Goal: Task Accomplishment & Management: Complete application form

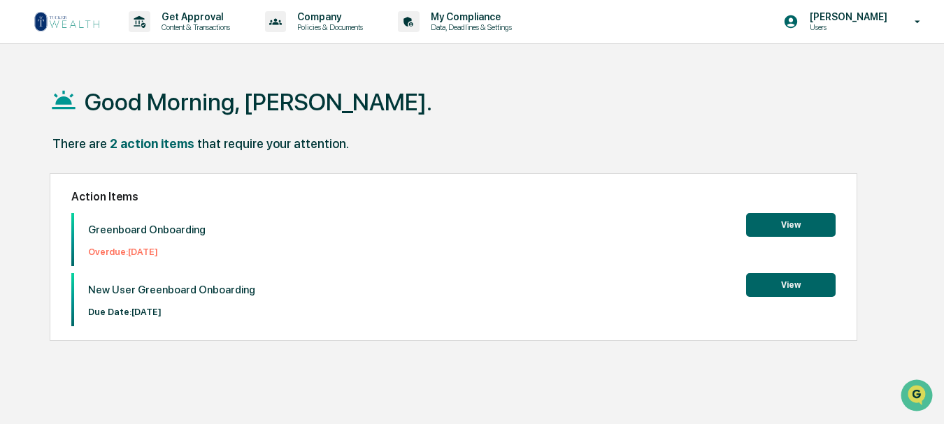
click at [790, 226] on button "View" at bounding box center [790, 225] width 89 height 24
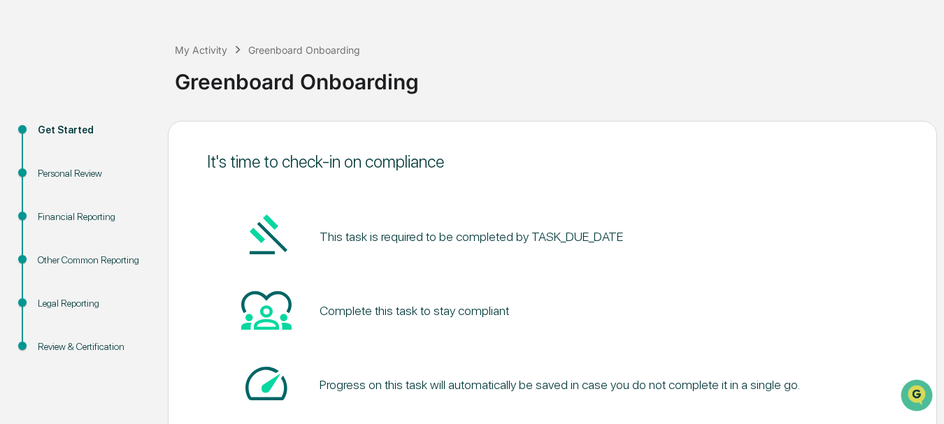
scroll to position [70, 0]
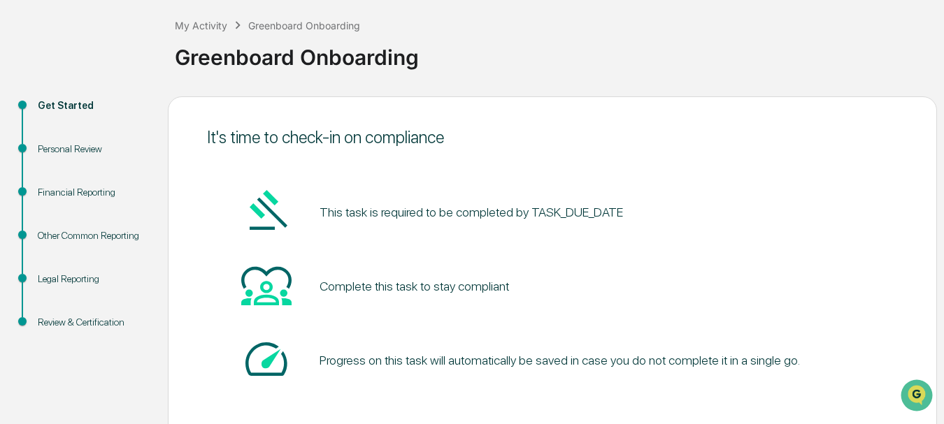
click at [68, 106] on div "Get Started" at bounding box center [92, 106] width 108 height 15
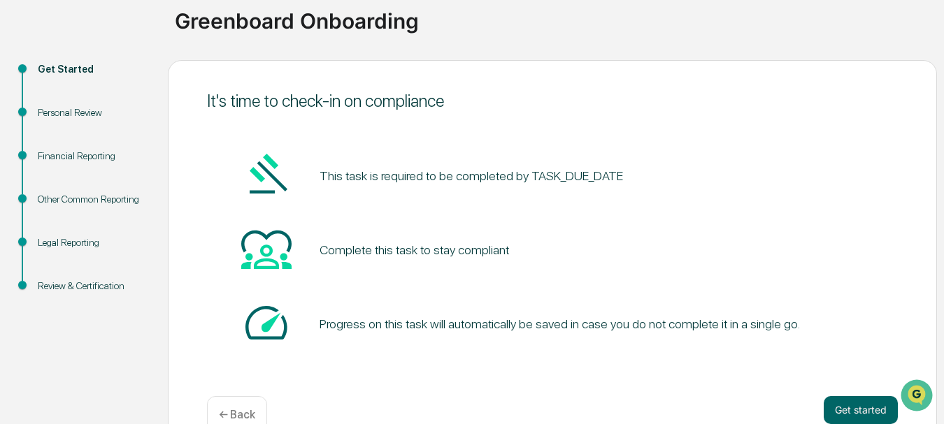
scroll to position [139, 0]
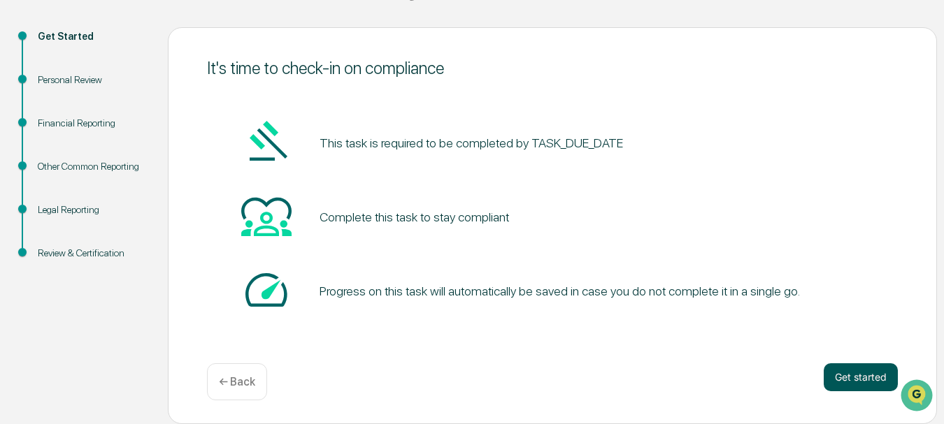
click at [879, 375] on button "Get started" at bounding box center [860, 377] width 74 height 28
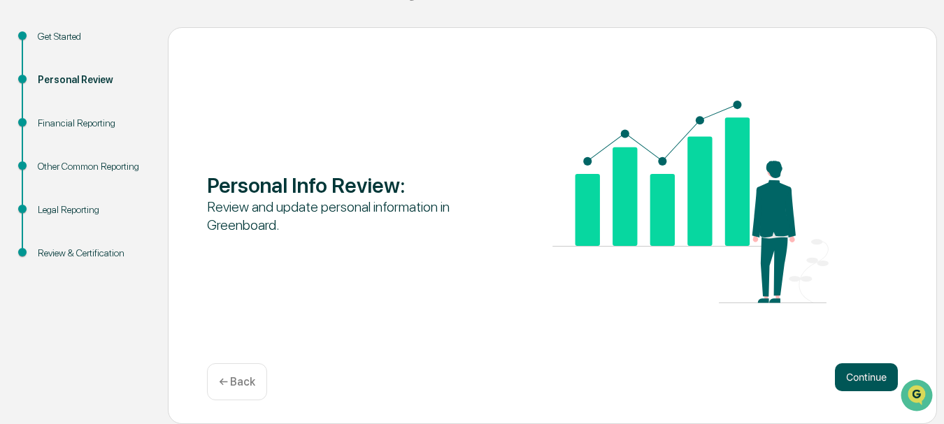
click at [868, 380] on button "Continue" at bounding box center [866, 377] width 63 height 28
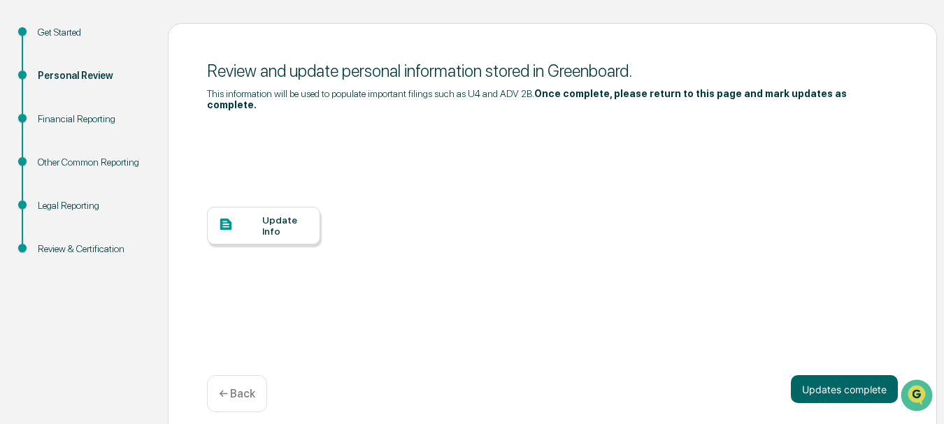
scroll to position [144, 0]
click at [269, 217] on div "Update Info" at bounding box center [285, 225] width 47 height 22
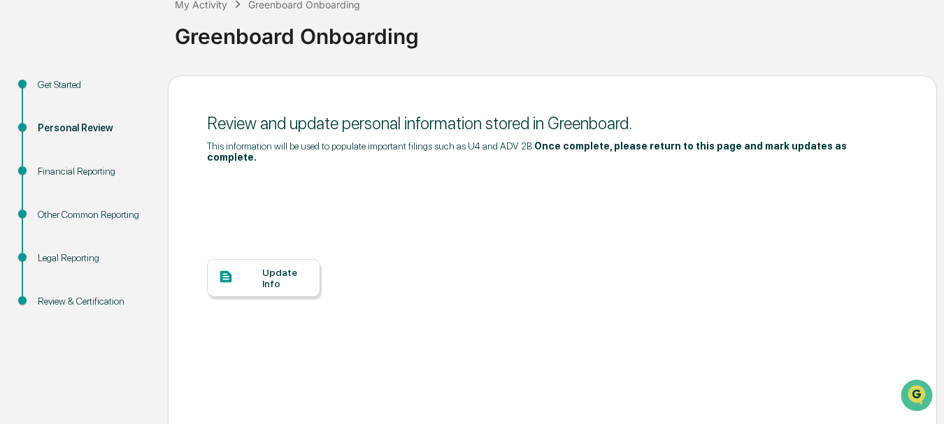
scroll to position [0, 0]
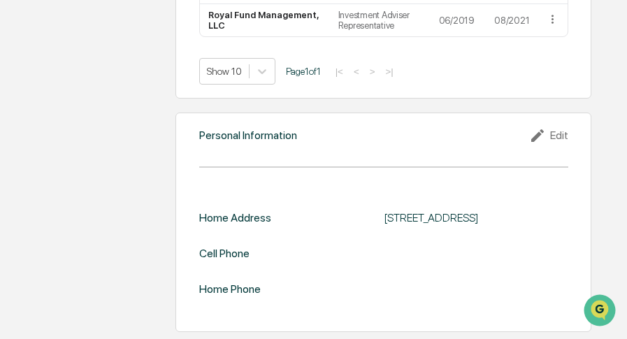
scroll to position [1264, 0]
click at [561, 127] on div "Edit" at bounding box center [548, 135] width 39 height 17
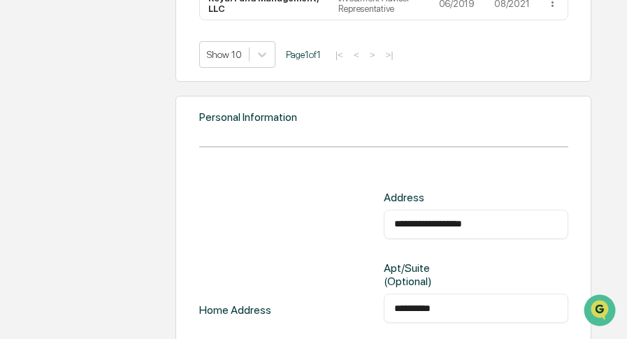
drag, startPoint x: 491, startPoint y: 229, endPoint x: 351, endPoint y: 243, distance: 140.6
click at [351, 243] on div "**********" at bounding box center [383, 310] width 369 height 238
click at [521, 231] on input "**********" at bounding box center [476, 224] width 164 height 14
type input "*"
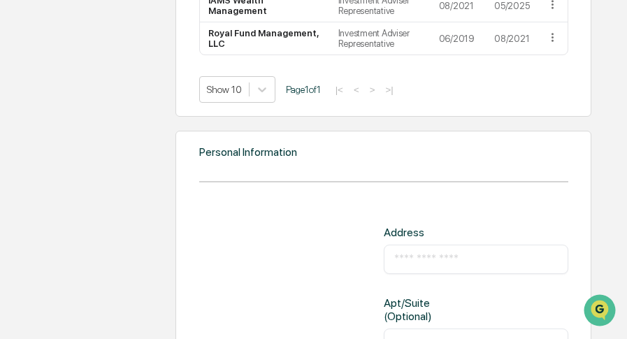
scroll to position [1195, 0]
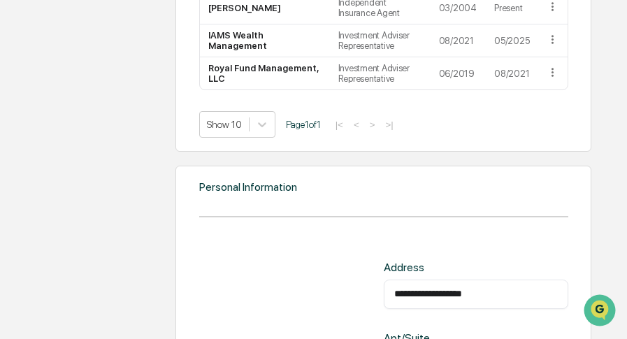
type input "**********"
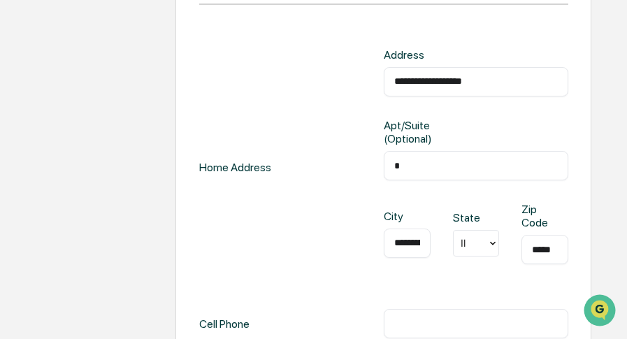
click at [431, 211] on div "**********" at bounding box center [476, 245] width 185 height 84
click at [421, 250] on div "**********" at bounding box center [407, 243] width 47 height 29
click at [410, 244] on input "**********" at bounding box center [407, 243] width 26 height 14
click at [396, 247] on input "**********" at bounding box center [407, 243] width 26 height 14
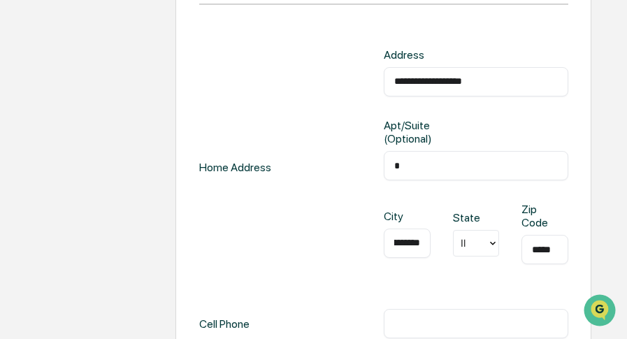
type input "**********"
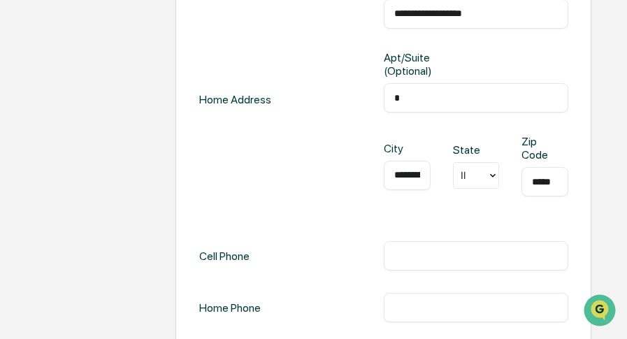
scroll to position [1477, 0]
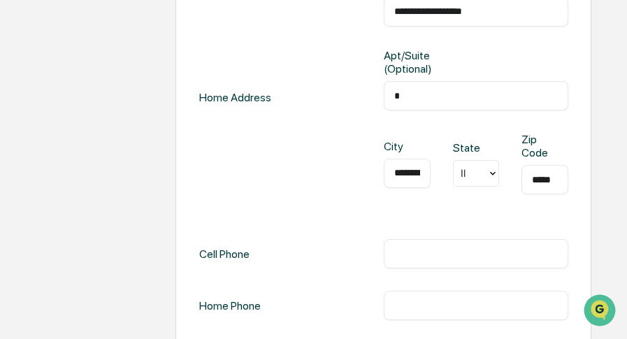
type input "*****"
click at [401, 261] on input "text" at bounding box center [476, 254] width 164 height 14
type input "**********"
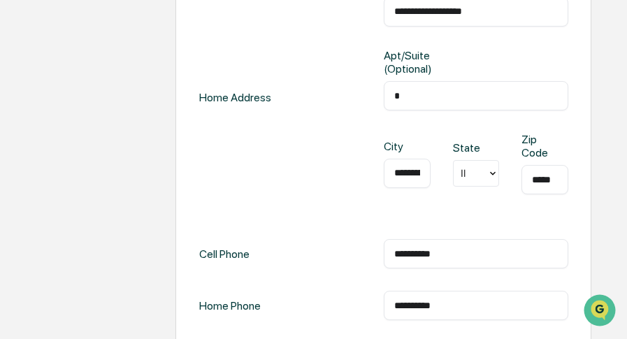
scroll to position [1534, 0]
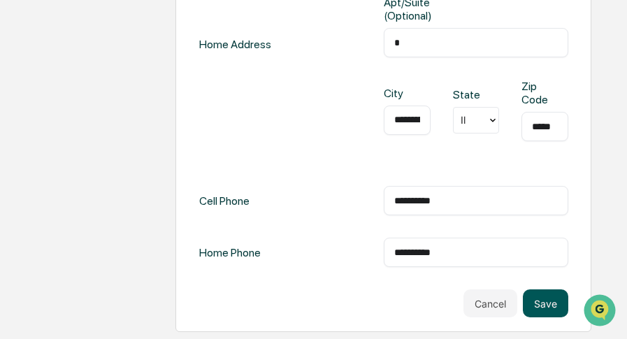
click at [555, 303] on button "Save" at bounding box center [545, 303] width 45 height 28
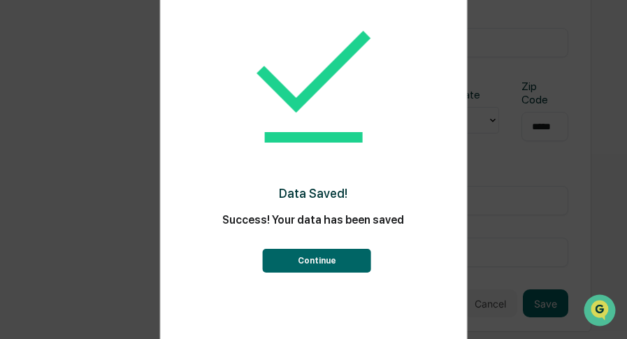
click at [329, 266] on button "Continue" at bounding box center [317, 261] width 108 height 24
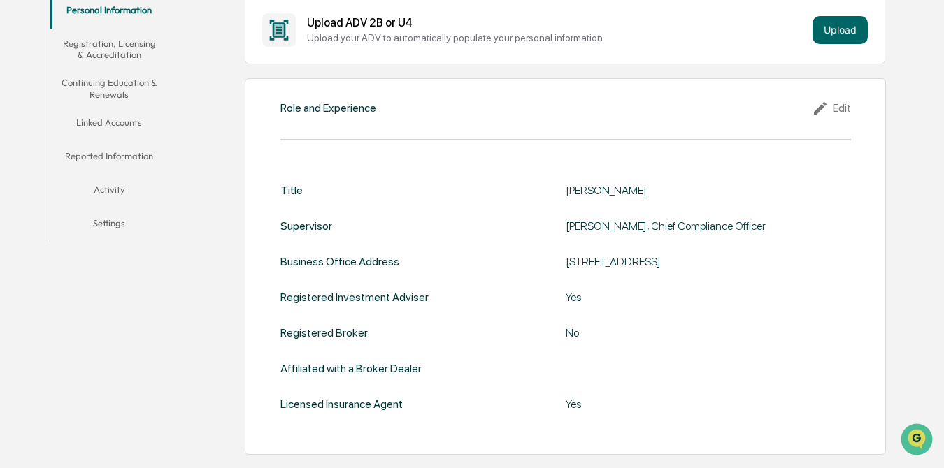
scroll to position [0, 0]
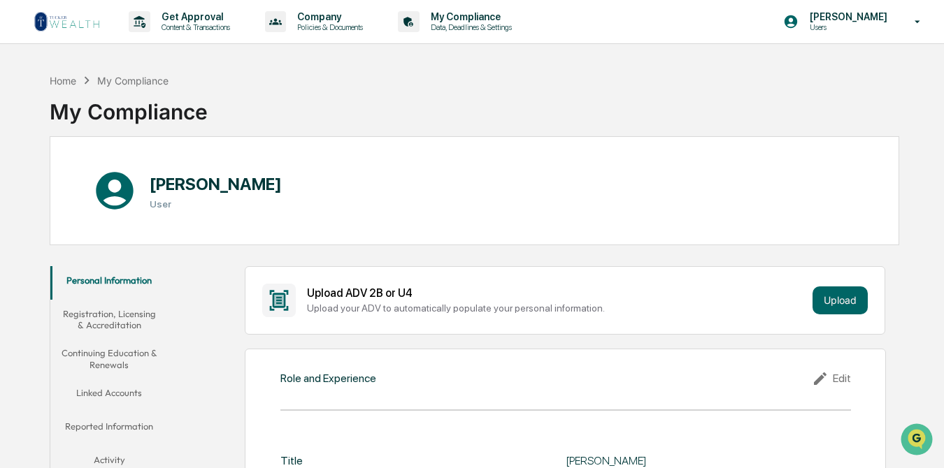
click at [124, 325] on button "Registration, Licensing & Accreditation" at bounding box center [109, 320] width 118 height 40
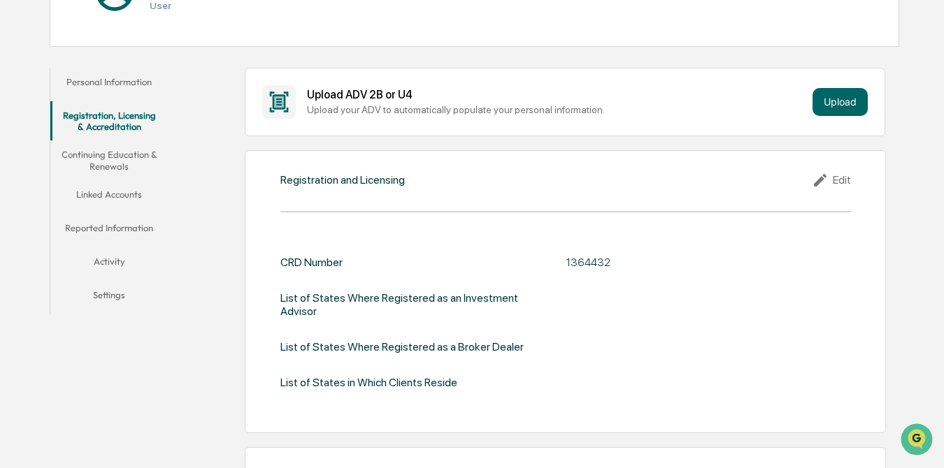
scroll to position [280, 0]
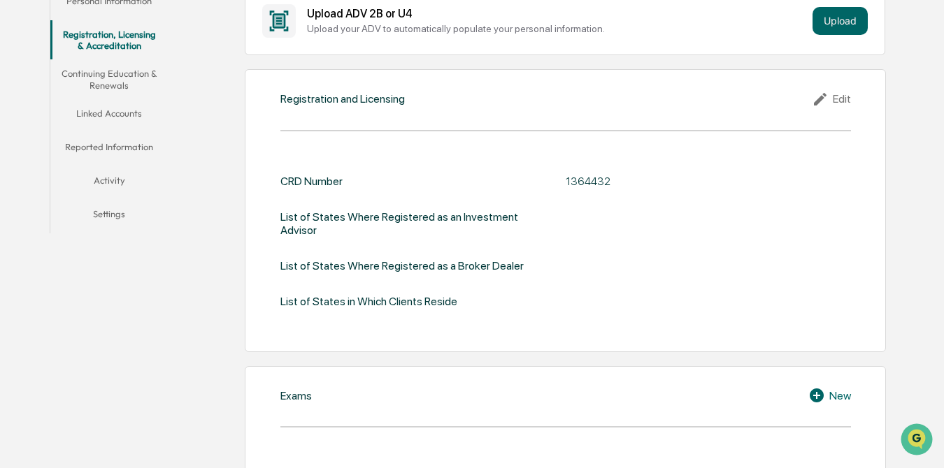
click at [405, 217] on div "List of States Where Registered as an Investment Advisor" at bounding box center [408, 223] width 257 height 27
click at [301, 224] on div "List of States Where Registered as an Investment Advisor" at bounding box center [408, 223] width 257 height 27
click at [331, 255] on div "CRD Number 1364432 List of States Where Registered as an Investment Advisor Lis…" at bounding box center [565, 242] width 570 height 134
drag, startPoint x: 341, startPoint y: 297, endPoint x: 366, endPoint y: 304, distance: 26.1
click at [341, 299] on div "List of States in Which Clients Reside" at bounding box center [368, 301] width 177 height 13
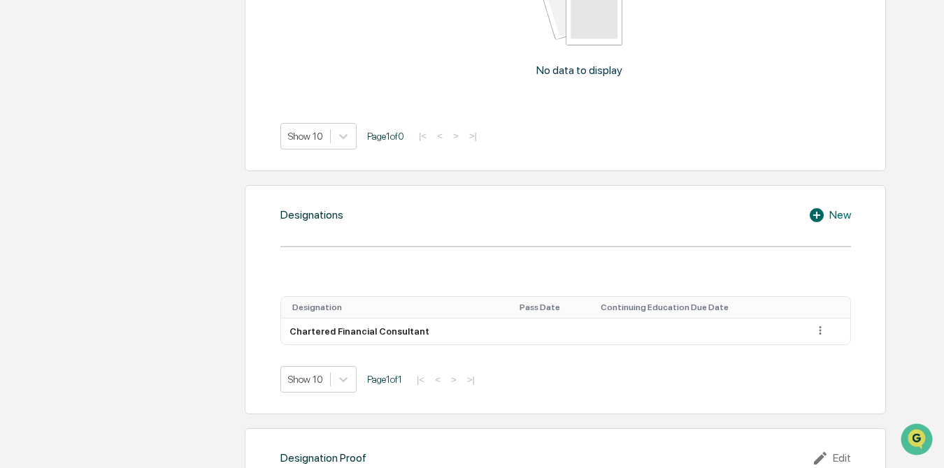
scroll to position [909, 0]
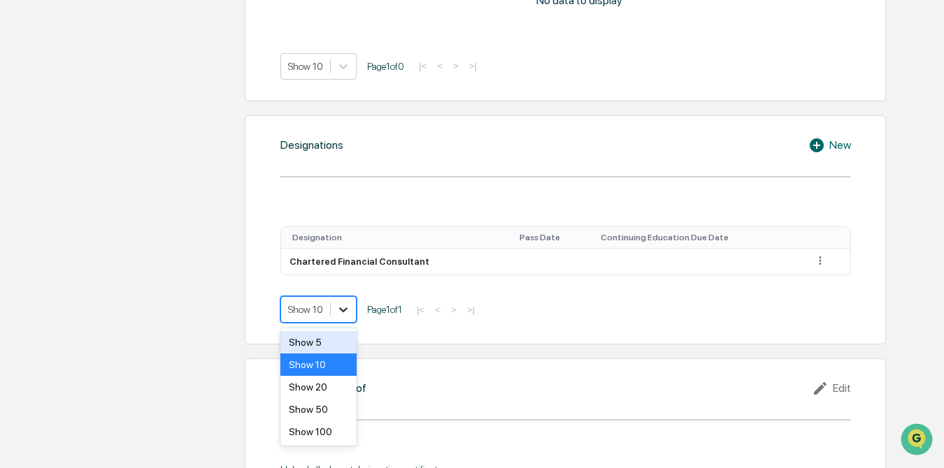
click at [340, 310] on icon at bounding box center [343, 310] width 8 height 5
click at [340, 310] on icon at bounding box center [343, 310] width 14 height 14
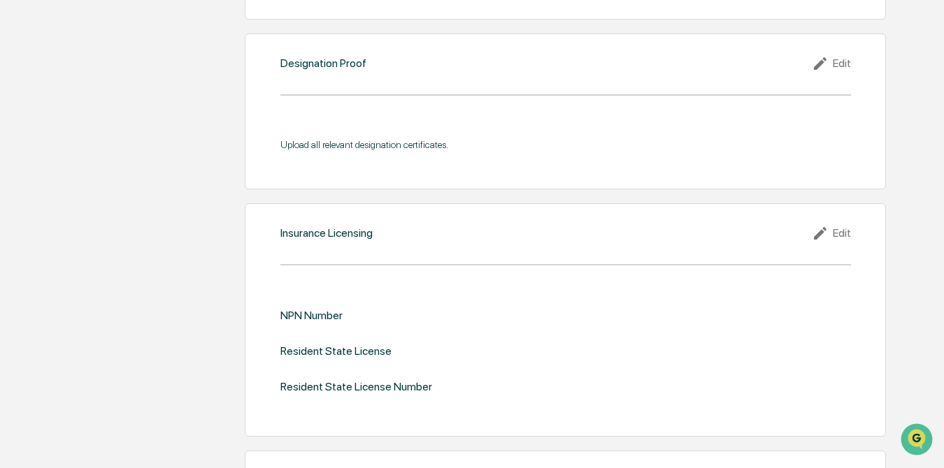
scroll to position [1258, 0]
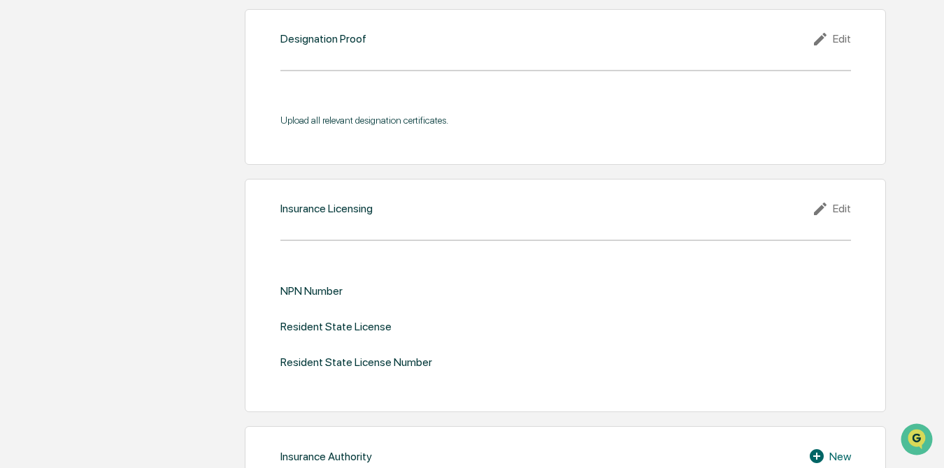
click at [325, 293] on div "NPN Number" at bounding box center [311, 290] width 62 height 13
drag, startPoint x: 350, startPoint y: 324, endPoint x: 362, endPoint y: 331, distance: 13.4
click at [350, 325] on div "Resident State License" at bounding box center [335, 326] width 111 height 13
click at [401, 338] on div "Resident State License Number" at bounding box center [356, 362] width 152 height 13
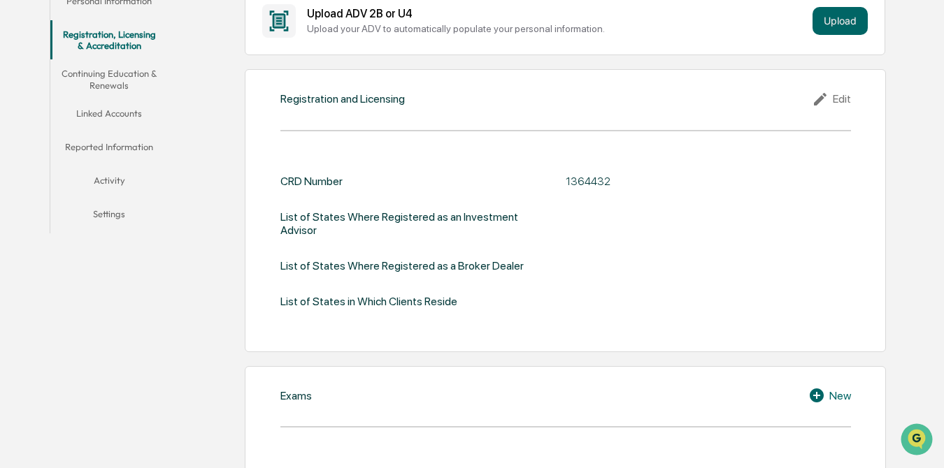
scroll to position [210, 0]
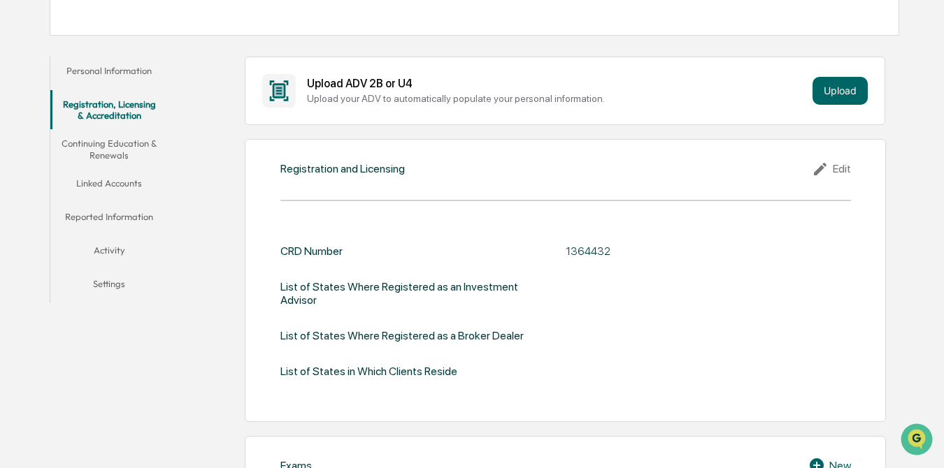
click at [626, 172] on div "Edit" at bounding box center [831, 169] width 39 height 17
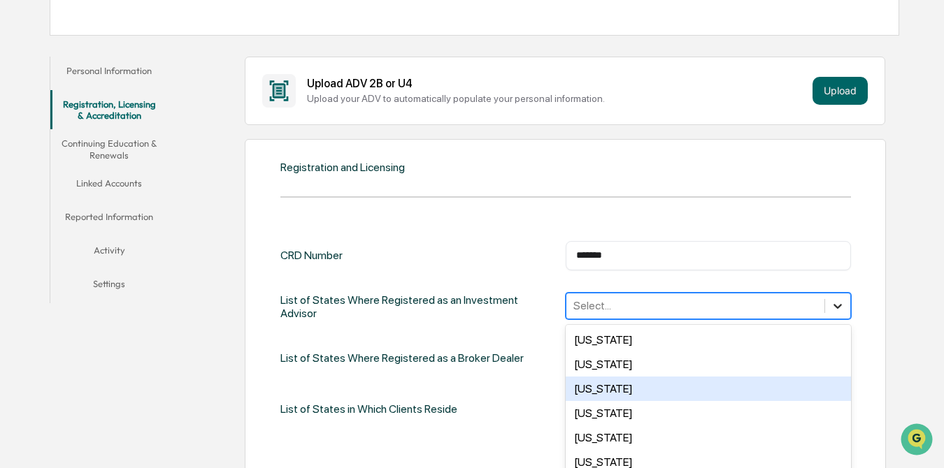
click at [626, 308] on div "50 results available. Use Up and Down to choose options, press Enter to select …" at bounding box center [707, 306] width 285 height 27
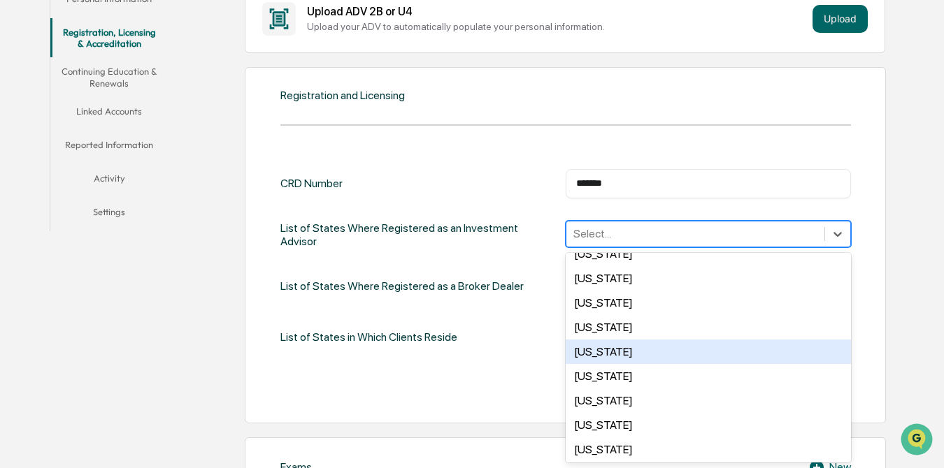
click at [593, 338] on div "Illinois" at bounding box center [707, 352] width 285 height 24
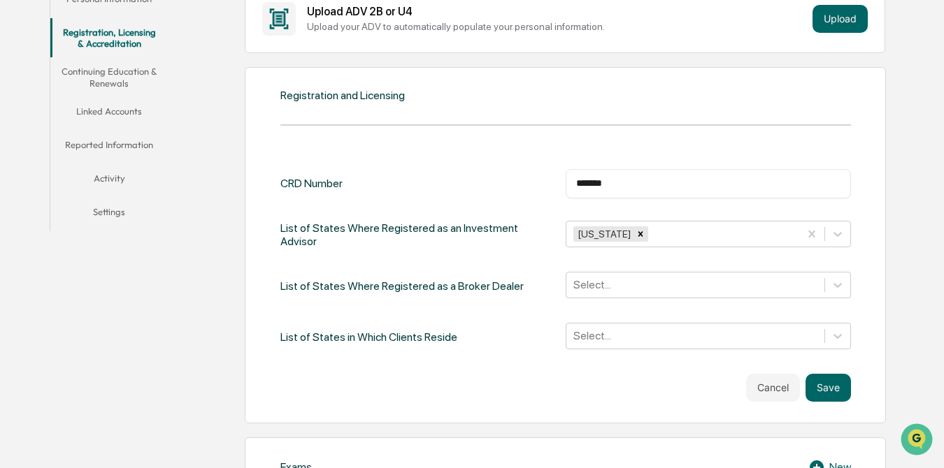
click at [438, 314] on div "CRD Number ******* ​ List of States Where Registered as an Investment Advisor I…" at bounding box center [565, 260] width 570 height 182
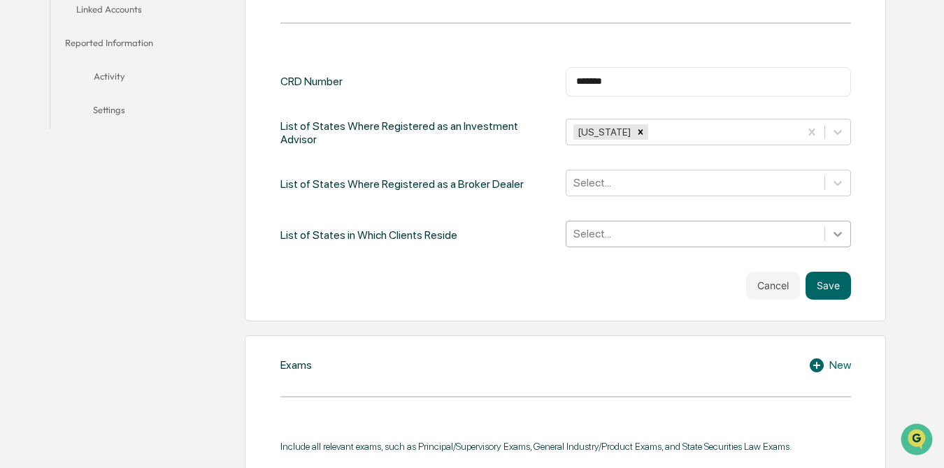
click at [626, 247] on div "Select..." at bounding box center [707, 234] width 285 height 27
click at [373, 282] on div "Cancel Save" at bounding box center [565, 286] width 570 height 28
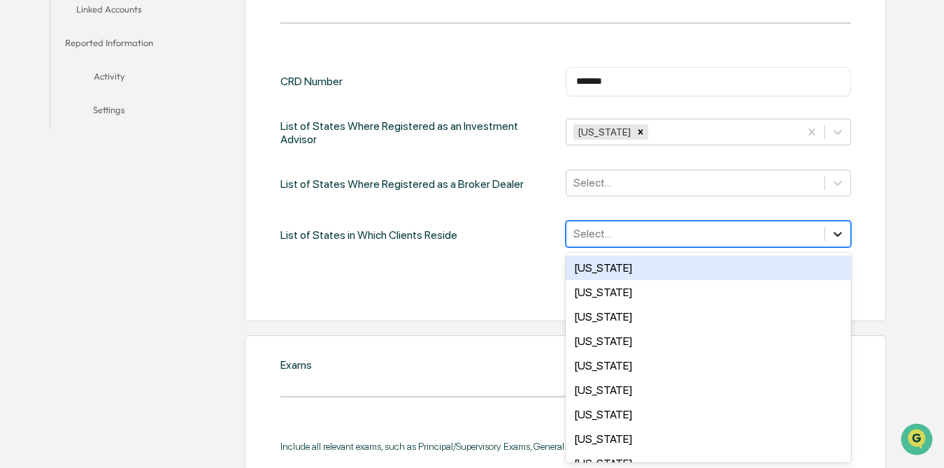
click at [626, 236] on icon at bounding box center [837, 234] width 14 height 14
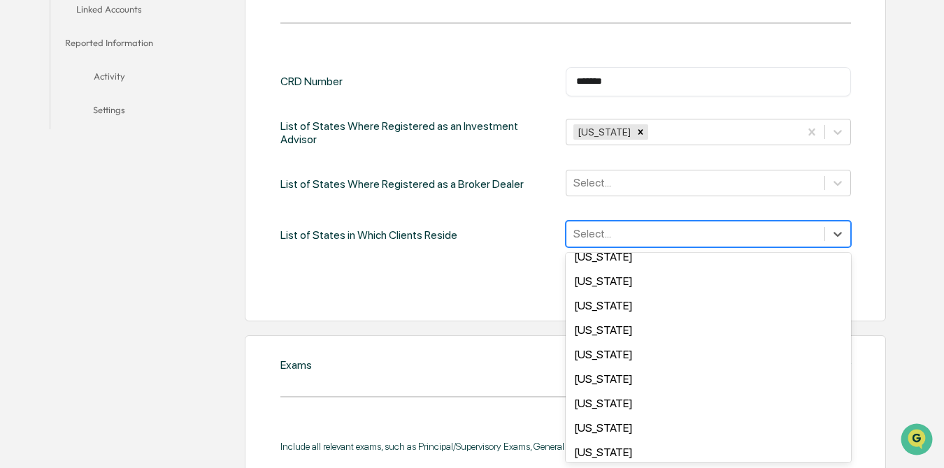
scroll to position [210, 0]
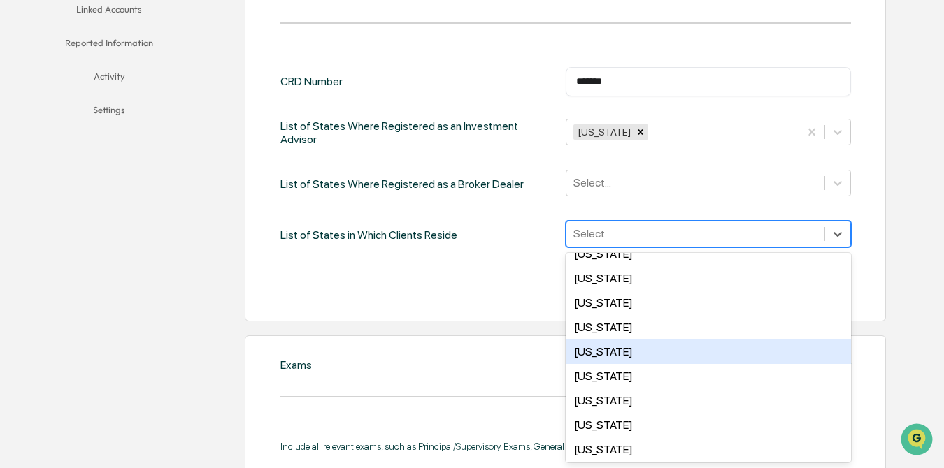
click at [589, 338] on div "Illinois" at bounding box center [707, 352] width 285 height 24
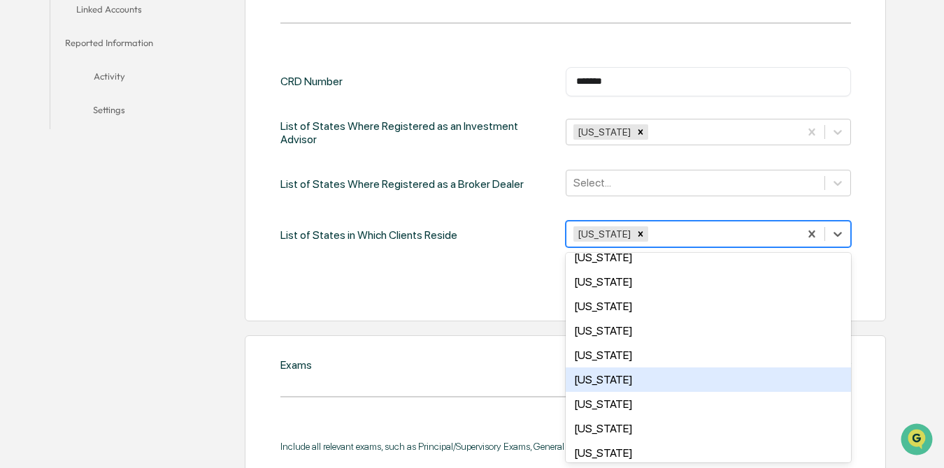
scroll to position [909, 0]
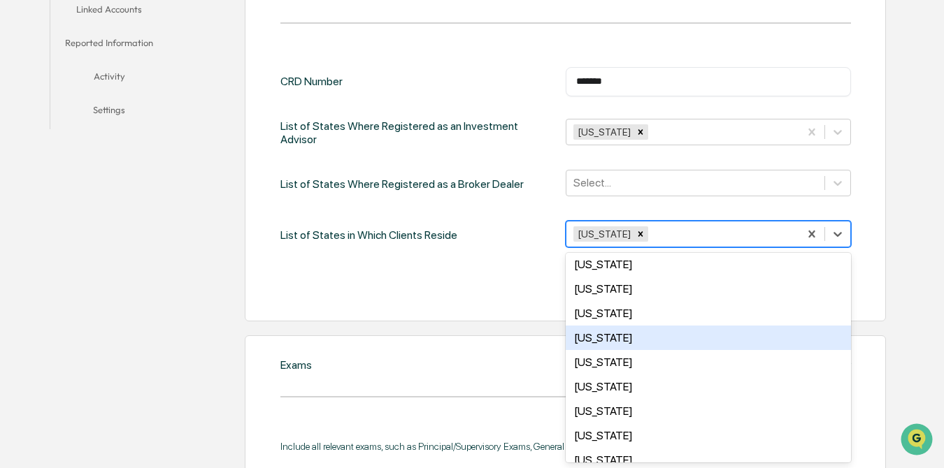
click at [601, 338] on div "Tennessee" at bounding box center [707, 338] width 285 height 24
click at [505, 301] on div "Registration and Licensing CRD Number ******* ​ List of States Where Registered…" at bounding box center [565, 143] width 641 height 356
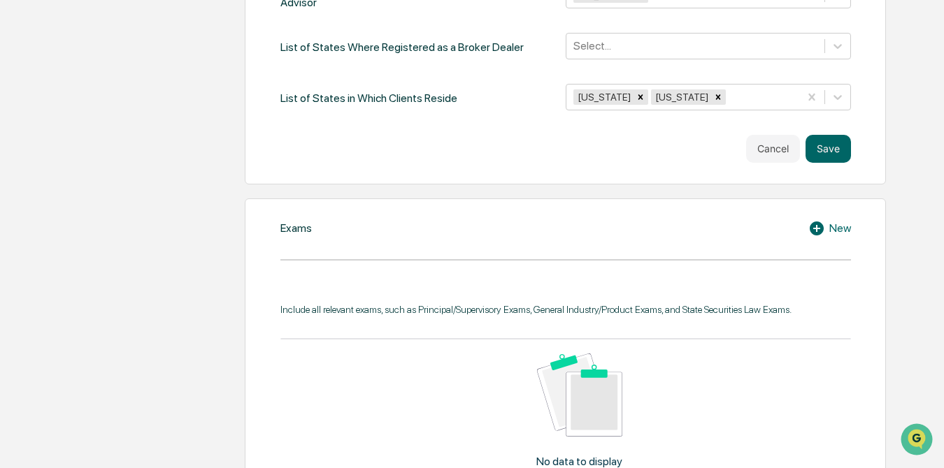
scroll to position [524, 0]
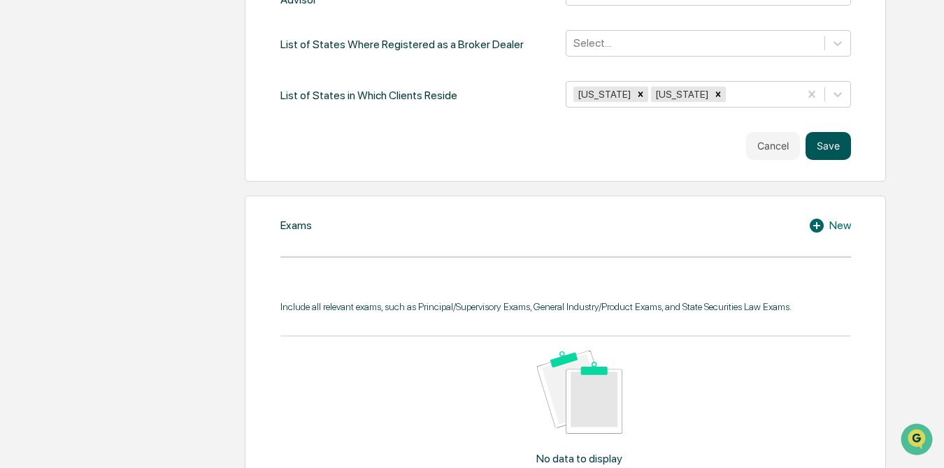
click at [626, 150] on button "Save" at bounding box center [827, 146] width 45 height 28
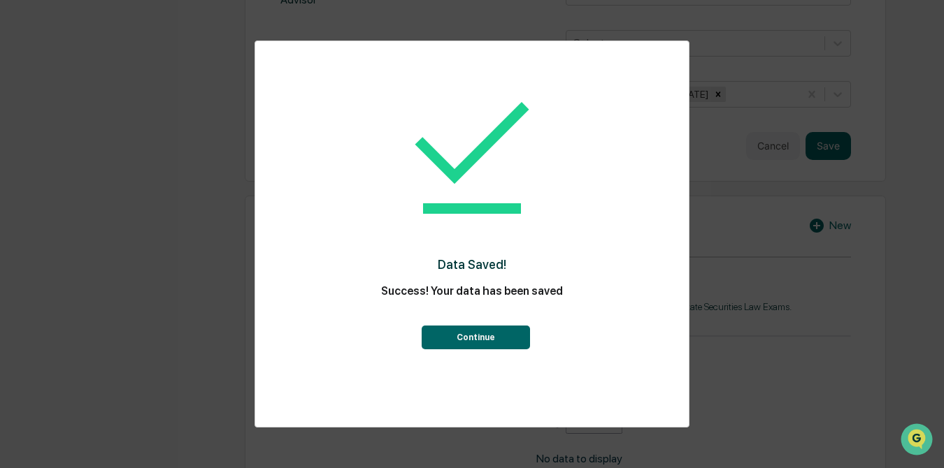
drag, startPoint x: 468, startPoint y: 341, endPoint x: 625, endPoint y: 341, distance: 157.3
click at [470, 338] on button "Continue" at bounding box center [475, 338] width 108 height 24
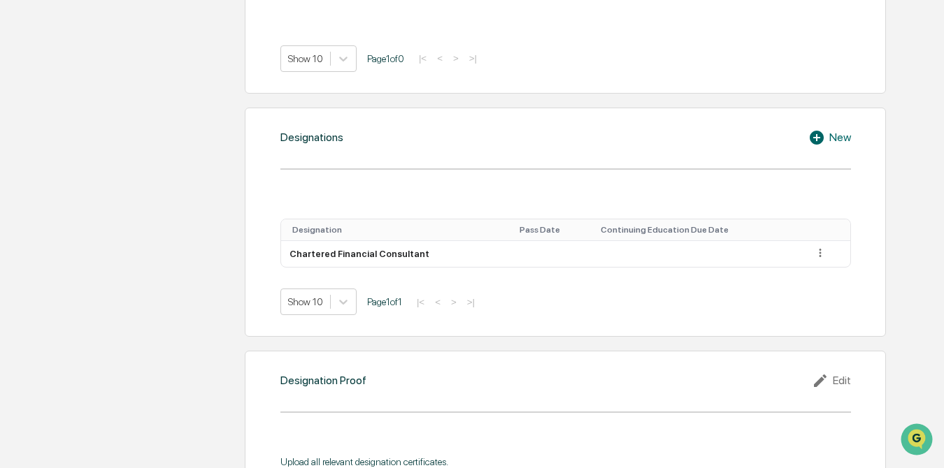
scroll to position [932, 0]
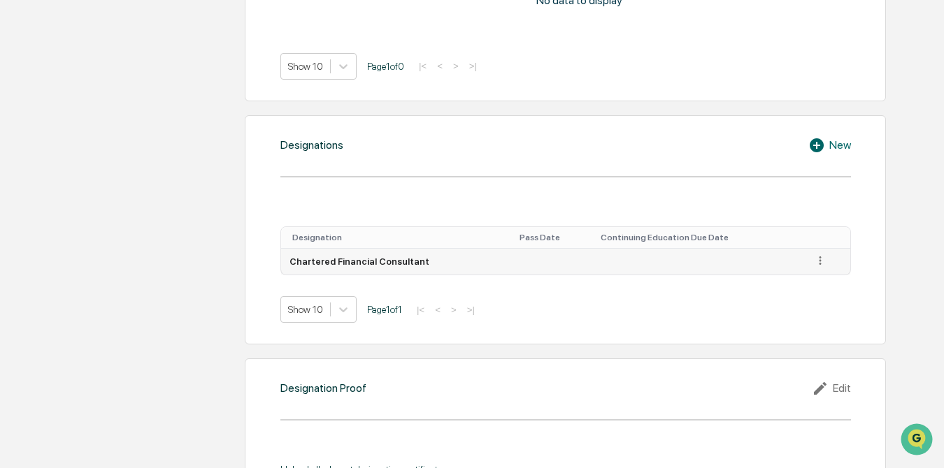
click at [626, 261] on icon at bounding box center [820, 260] width 13 height 13
click at [626, 294] on div "Designation Pass Date Continuing Education Due Date Chartered Financial Consult…" at bounding box center [565, 272] width 570 height 103
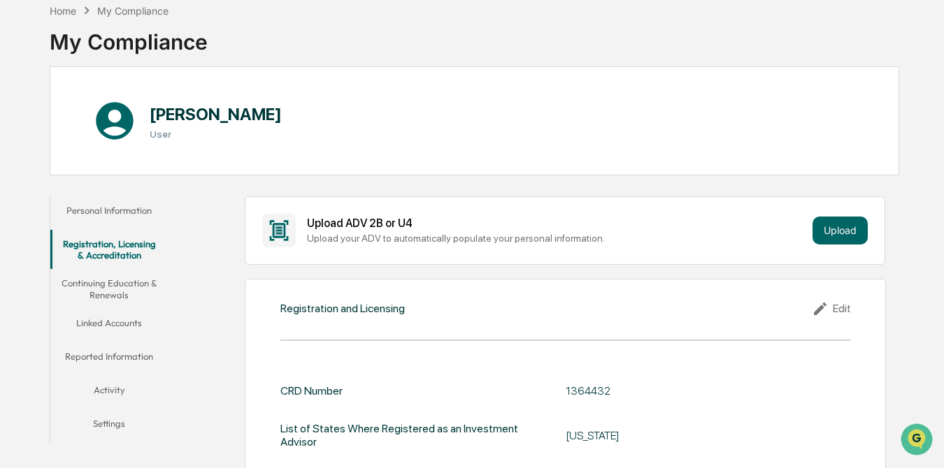
scroll to position [0, 0]
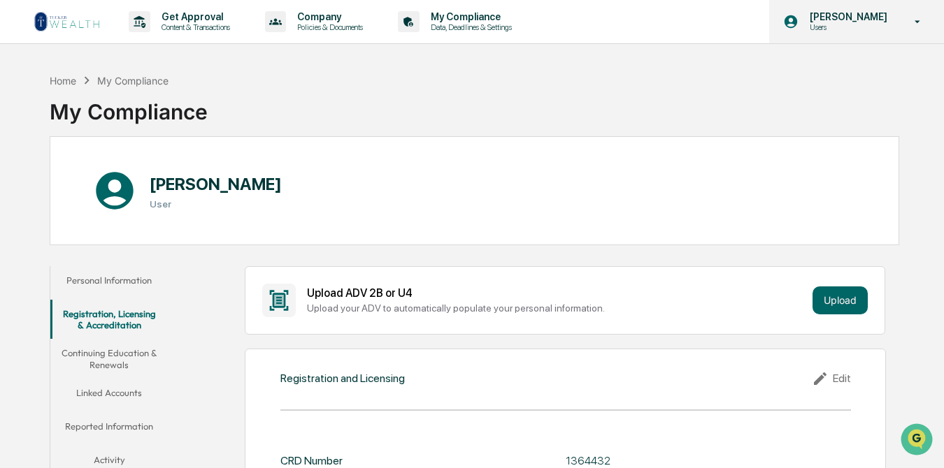
click at [626, 24] on icon at bounding box center [917, 21] width 24 height 13
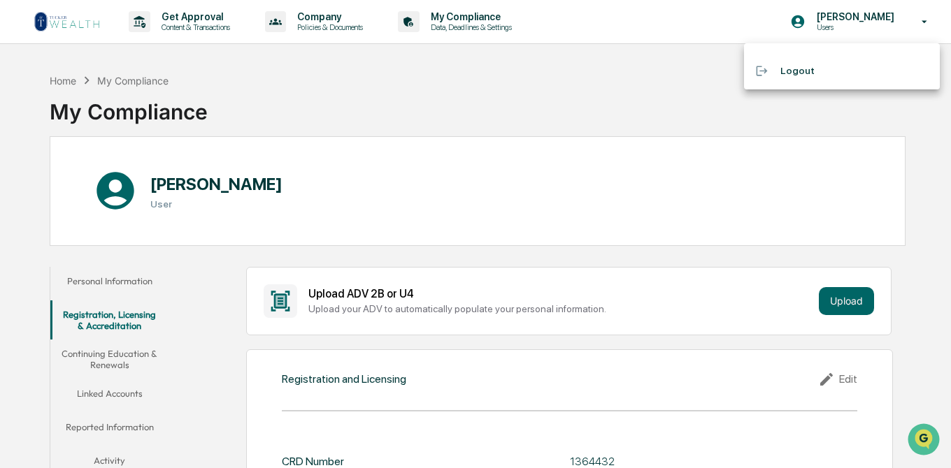
click at [626, 94] on div at bounding box center [475, 234] width 951 height 468
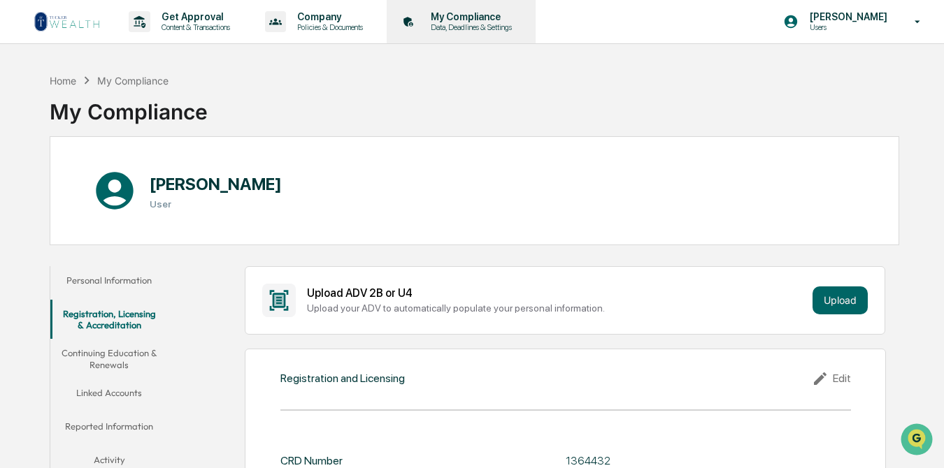
click at [481, 22] on p "My Compliance" at bounding box center [468, 16] width 99 height 11
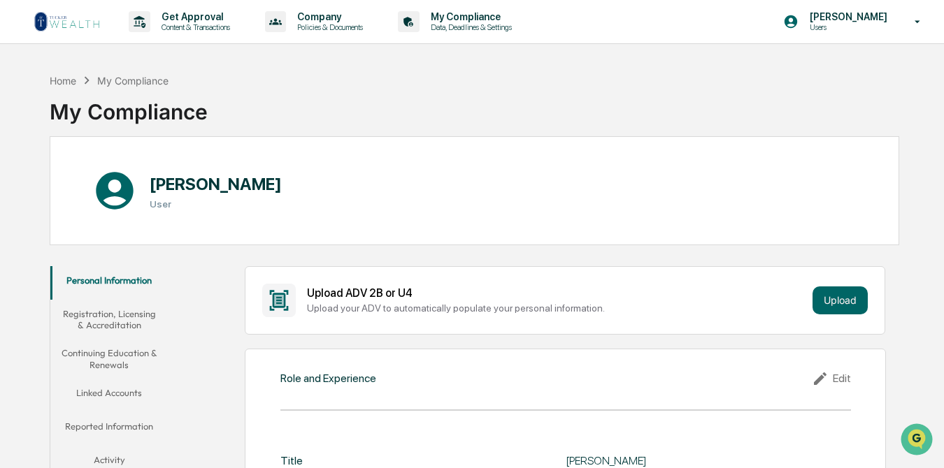
click at [124, 324] on button "Registration, Licensing & Accreditation" at bounding box center [109, 320] width 118 height 40
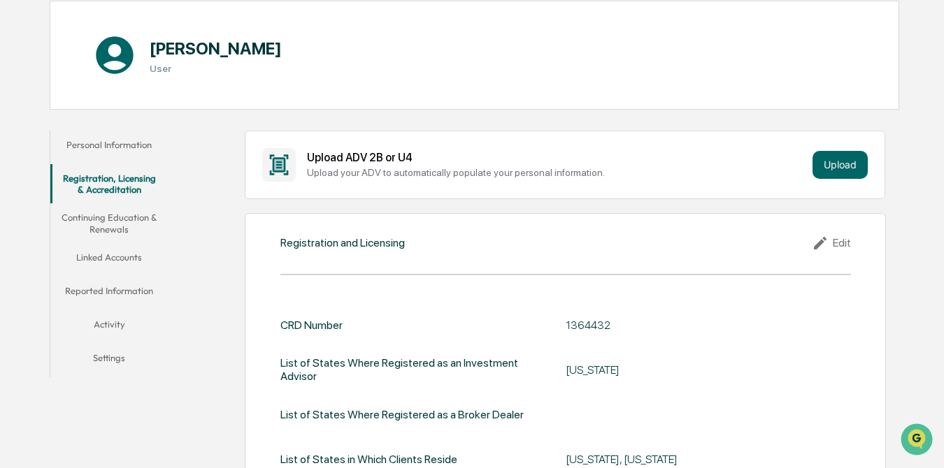
scroll to position [140, 0]
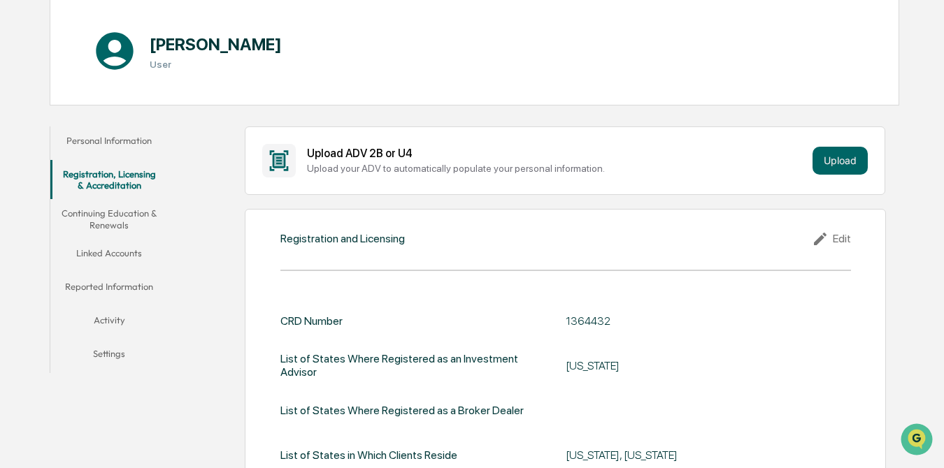
click at [114, 219] on button "Continuing Education & Renewals" at bounding box center [109, 219] width 118 height 40
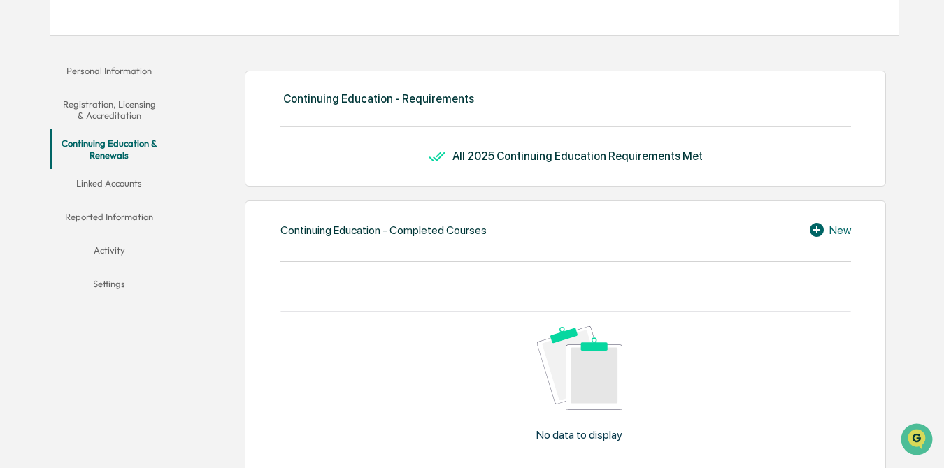
scroll to position [280, 0]
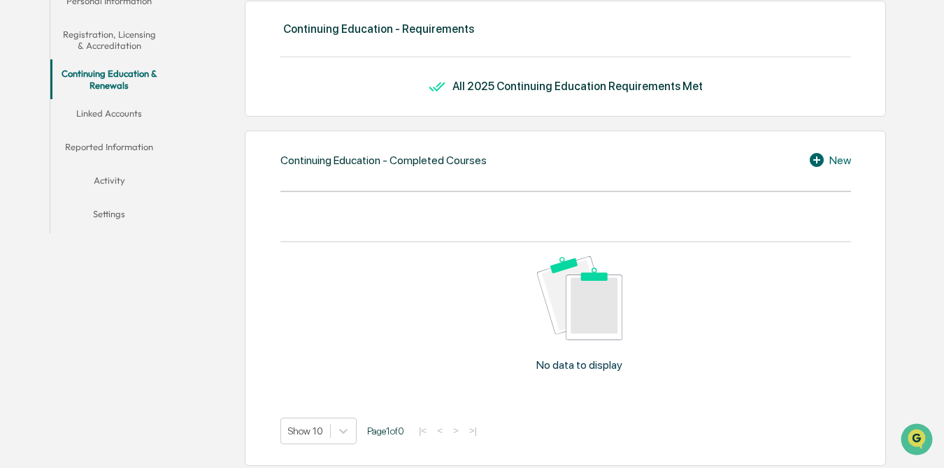
click at [131, 116] on button "Linked Accounts" at bounding box center [109, 116] width 118 height 34
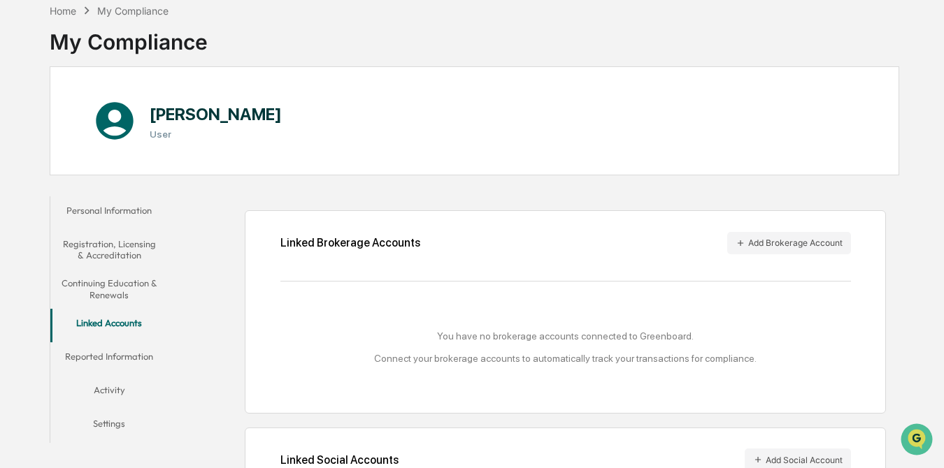
scroll to position [140, 0]
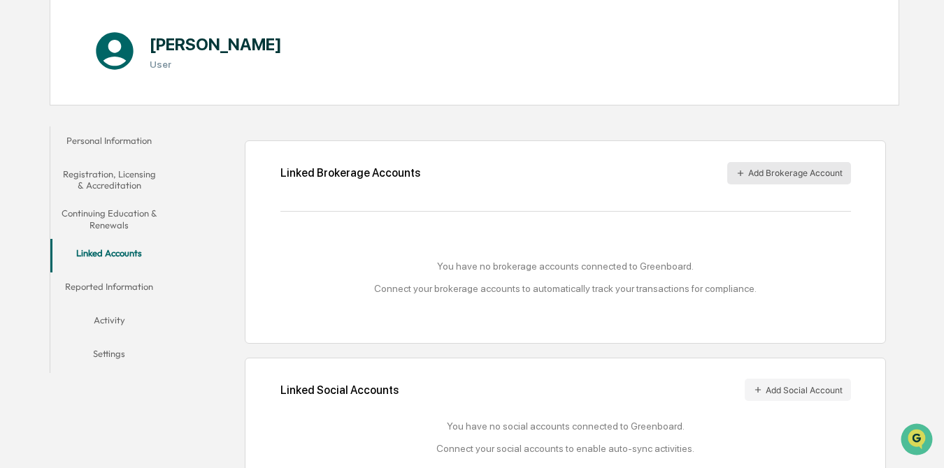
click at [626, 178] on button "Add Brokerage Account" at bounding box center [789, 173] width 124 height 22
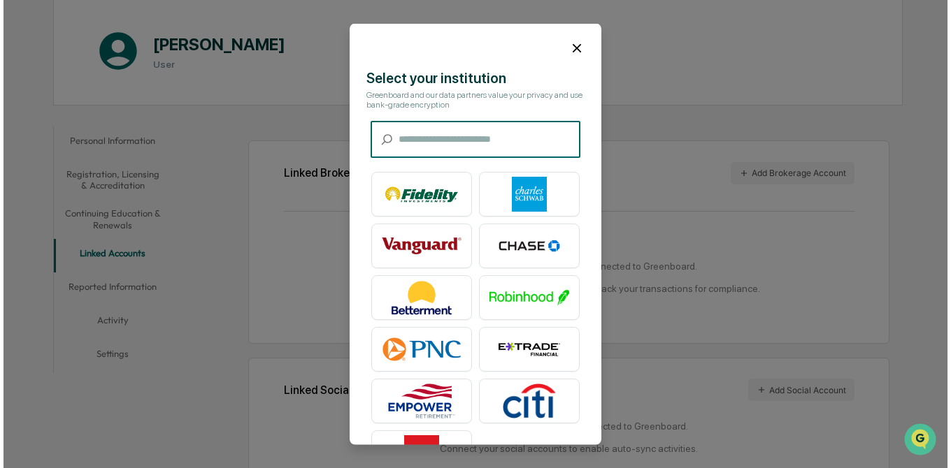
scroll to position [140, 0]
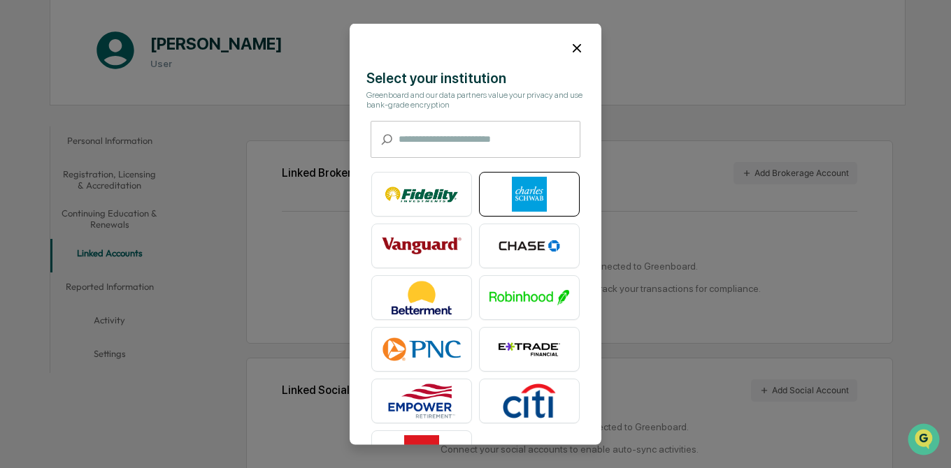
click at [519, 197] on img at bounding box center [529, 194] width 80 height 35
click at [572, 46] on icon at bounding box center [576, 48] width 8 height 8
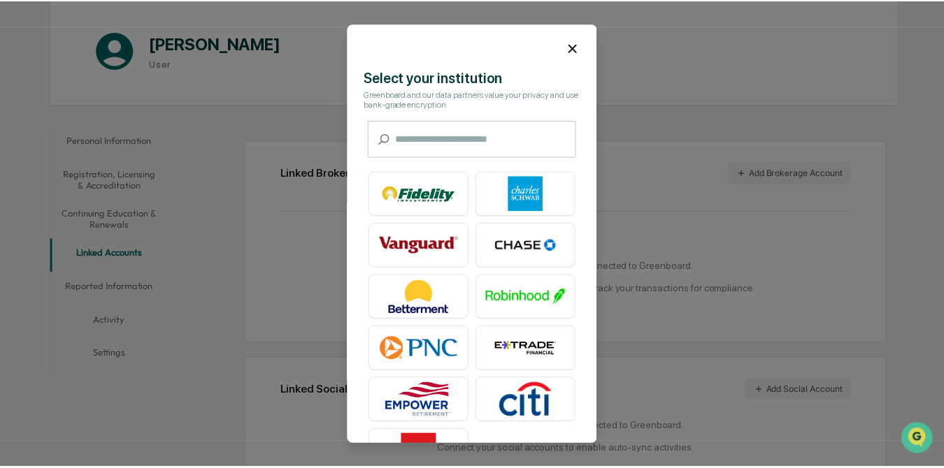
scroll to position [140, 0]
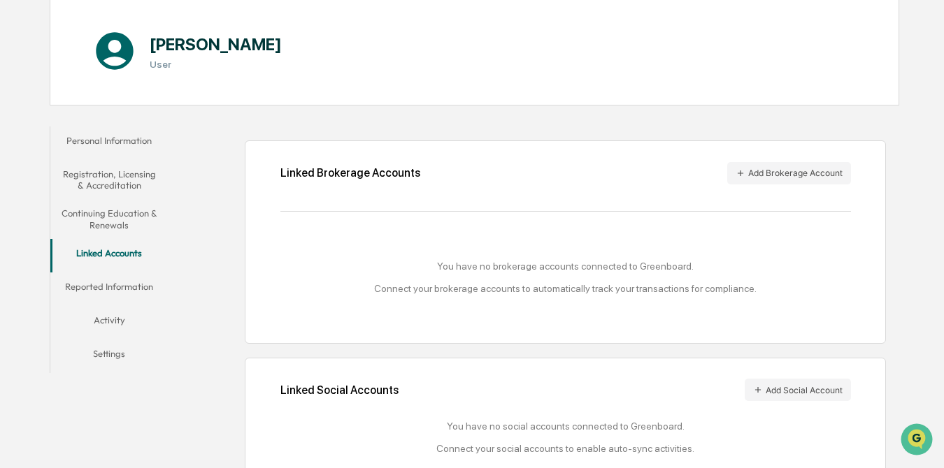
click at [131, 289] on button "Reported Information" at bounding box center [109, 290] width 118 height 34
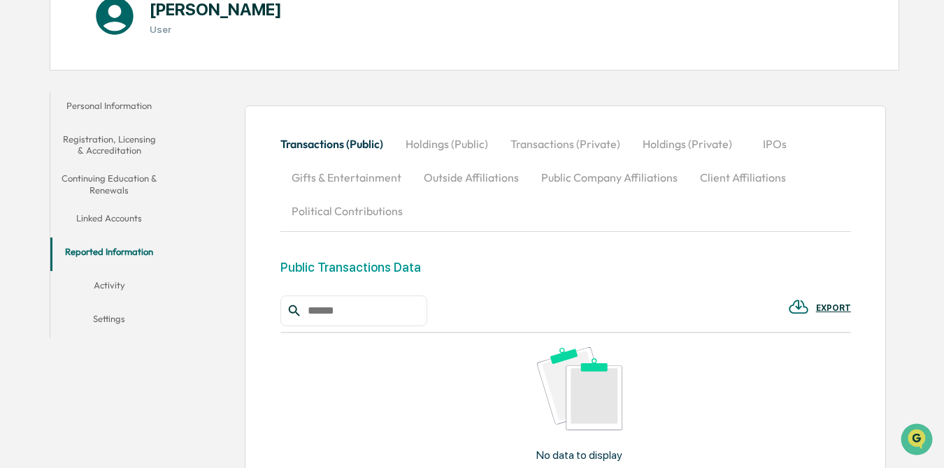
scroll to position [210, 0]
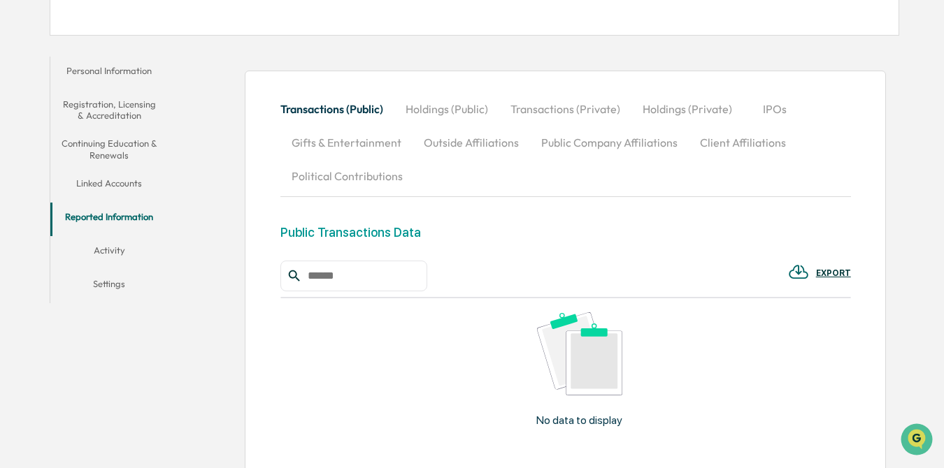
click at [108, 248] on button "Activity" at bounding box center [109, 253] width 118 height 34
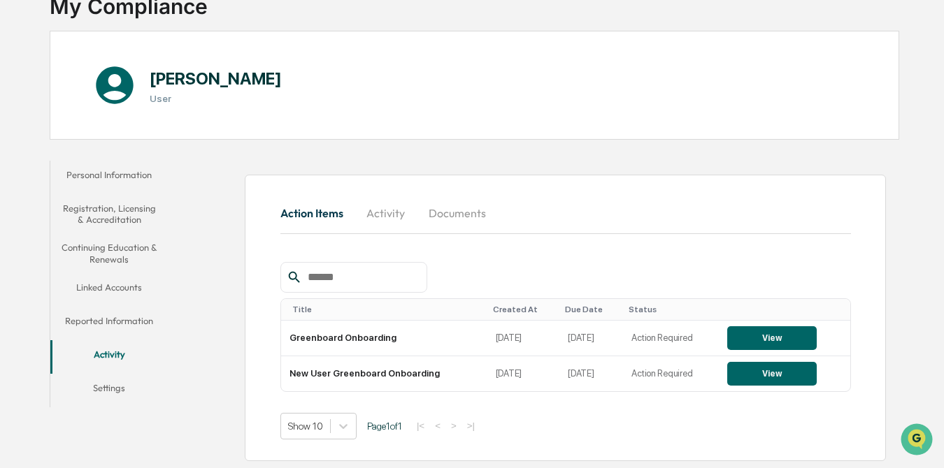
scroll to position [106, 0]
click at [115, 338] on button "Settings" at bounding box center [109, 391] width 118 height 34
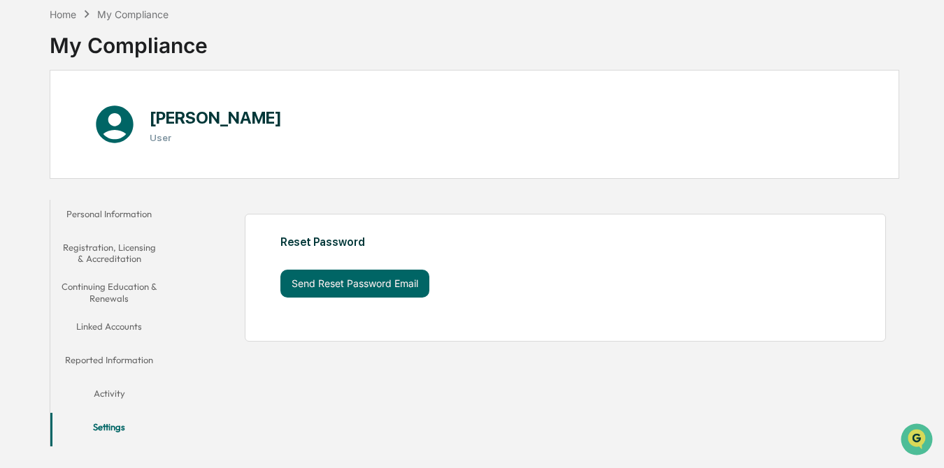
scroll to position [66, 0]
click at [115, 338] on button "Activity" at bounding box center [109, 397] width 118 height 34
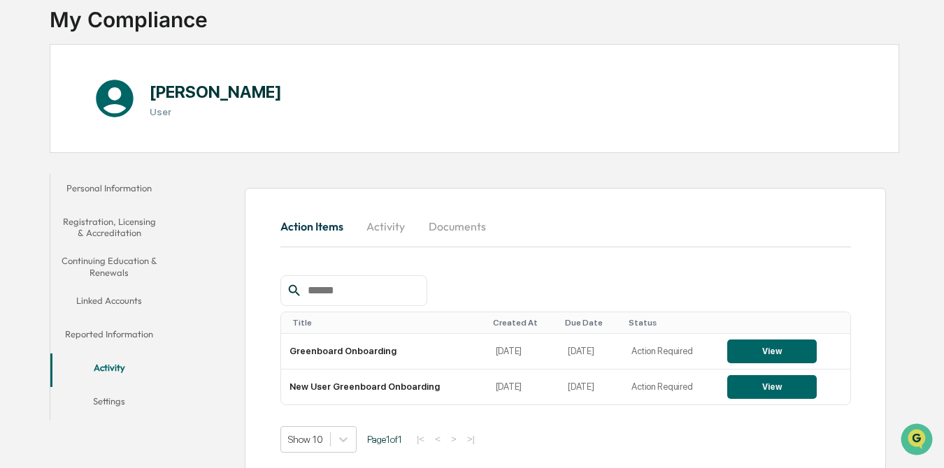
scroll to position [106, 0]
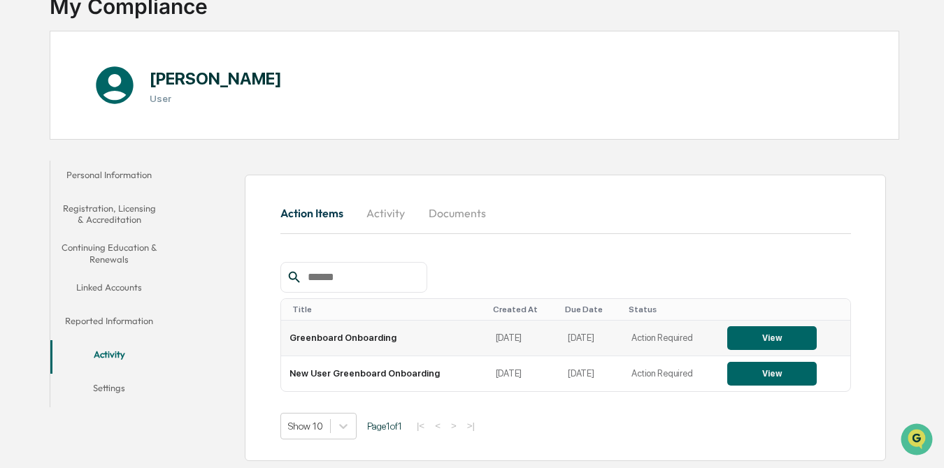
click at [626, 338] on button "View" at bounding box center [771, 338] width 89 height 24
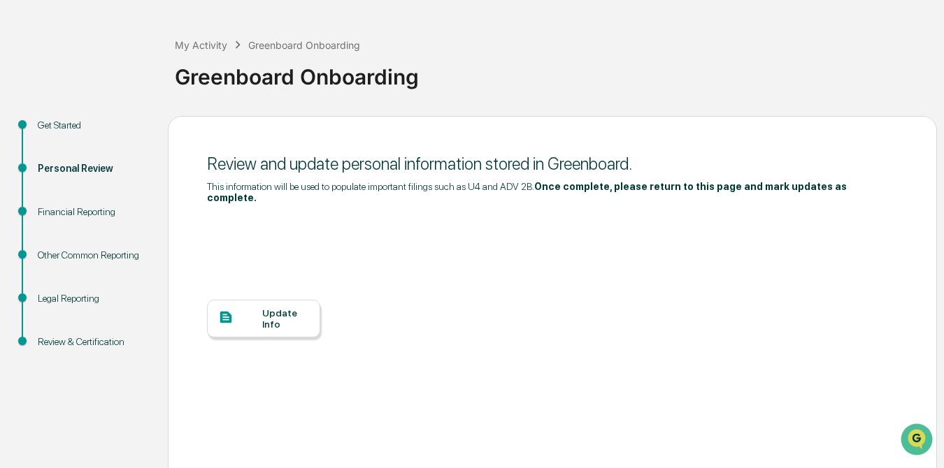
scroll to position [100, 0]
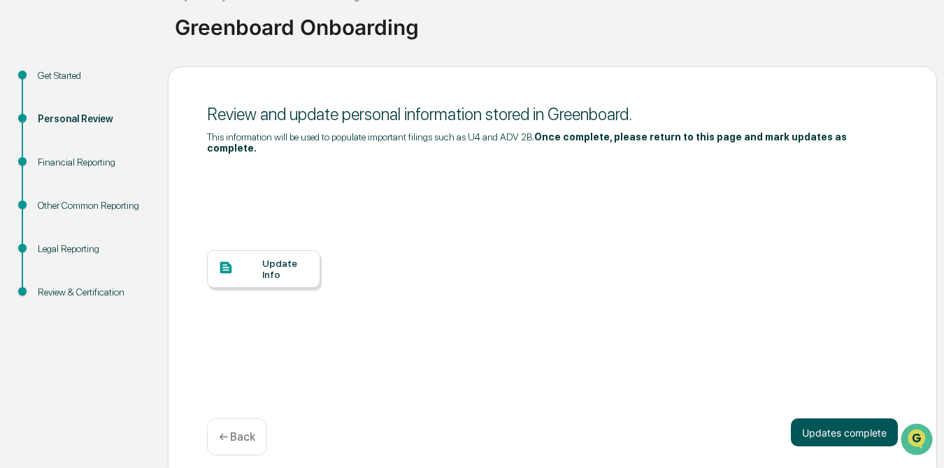
click at [626, 338] on button "Updates complete" at bounding box center [844, 433] width 107 height 28
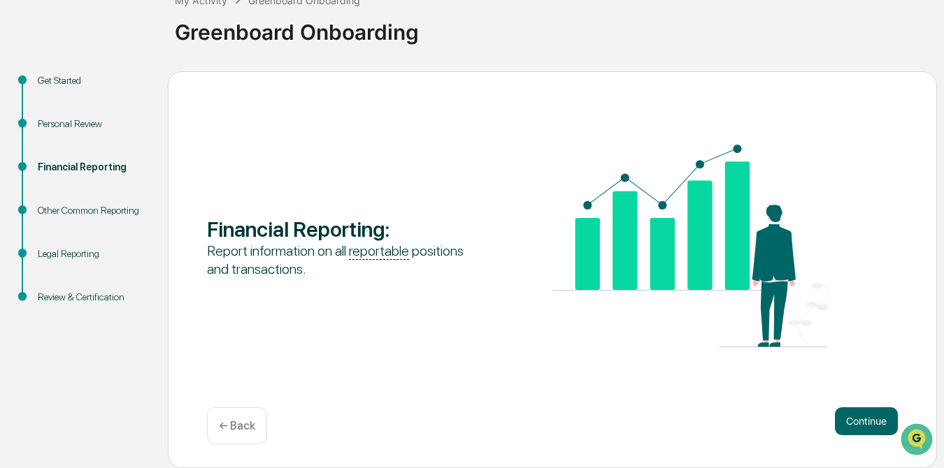
scroll to position [95, 0]
click at [626, 338] on button "Continue" at bounding box center [866, 422] width 63 height 28
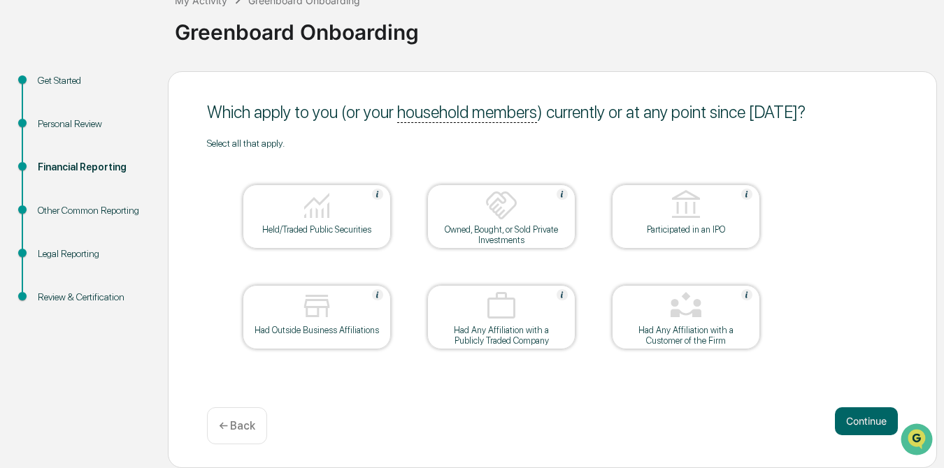
scroll to position [0, 0]
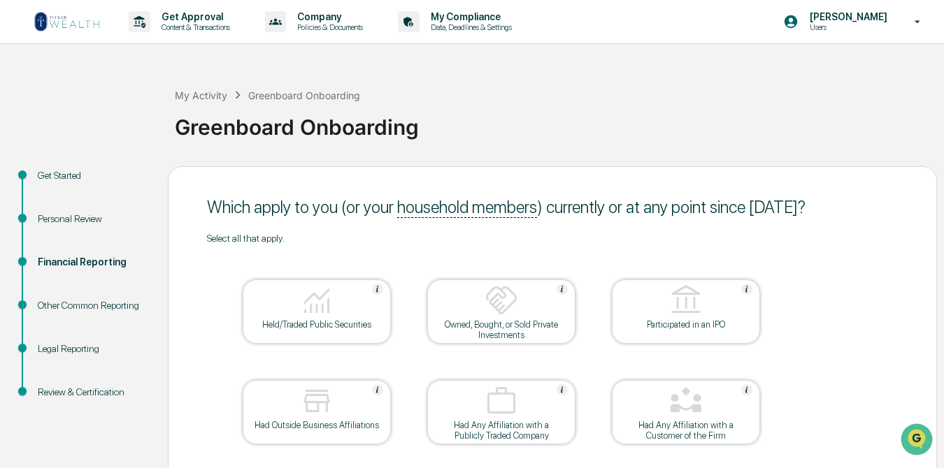
click at [307, 320] on div "Held/Traded Public Securities" at bounding box center [317, 324] width 126 height 10
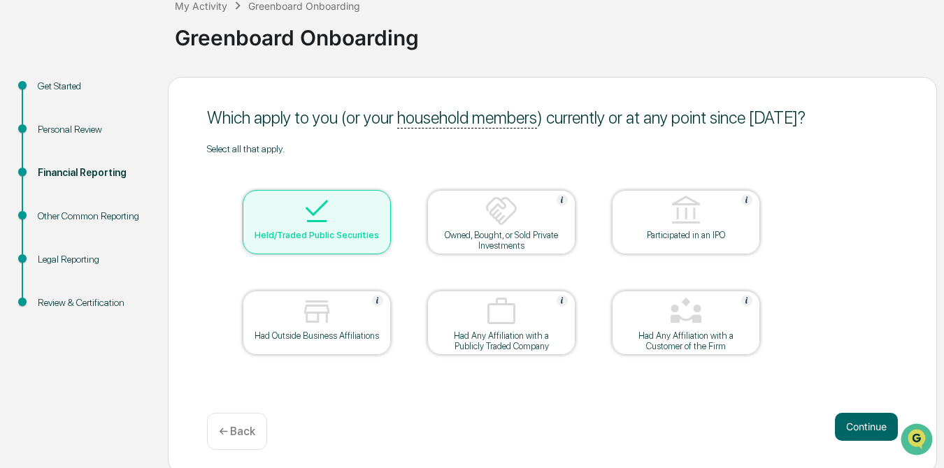
scroll to position [95, 0]
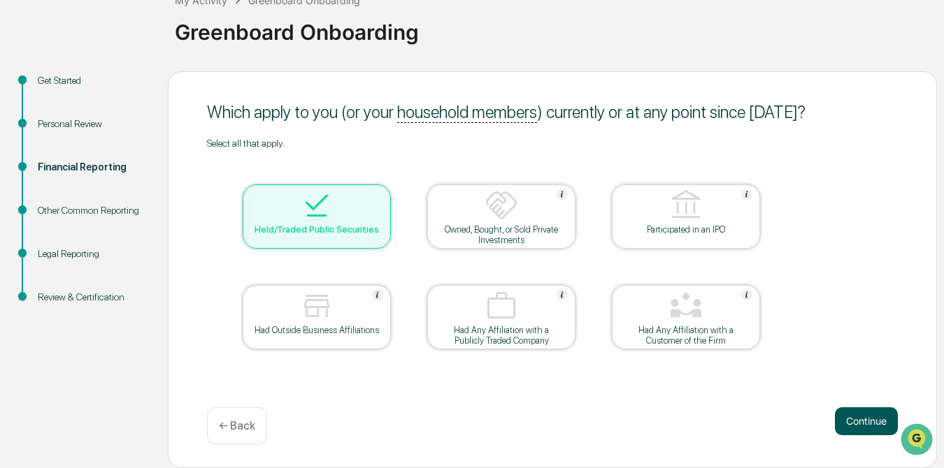
click at [626, 338] on button "Continue" at bounding box center [866, 422] width 63 height 28
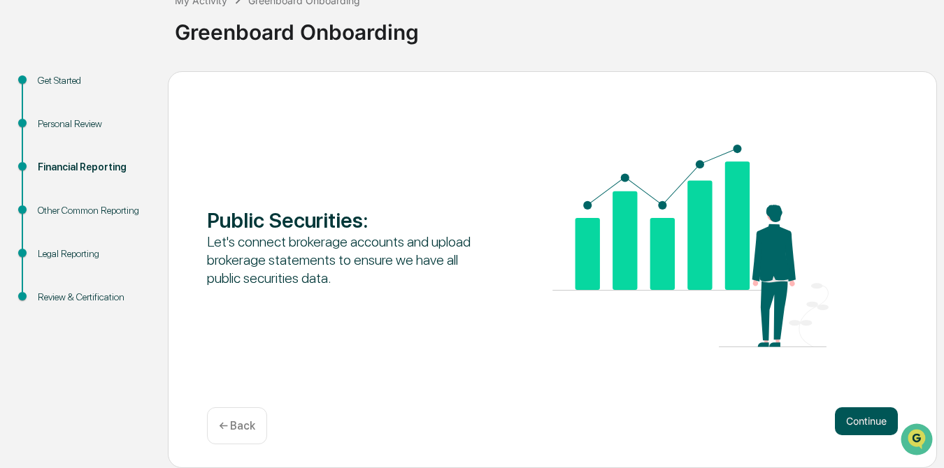
drag, startPoint x: 870, startPoint y: 421, endPoint x: 841, endPoint y: 427, distance: 29.2
click at [626, 338] on button "Continue" at bounding box center [866, 422] width 63 height 28
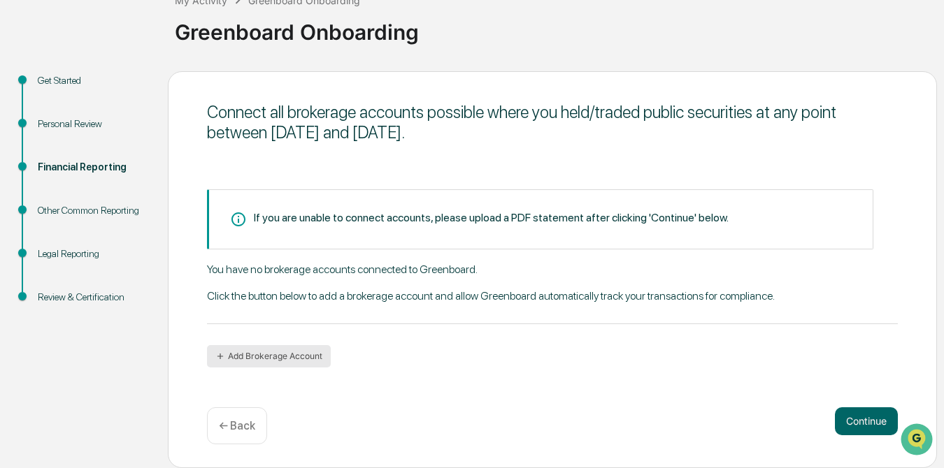
click at [287, 338] on button "Add Brokerage Account" at bounding box center [269, 356] width 124 height 22
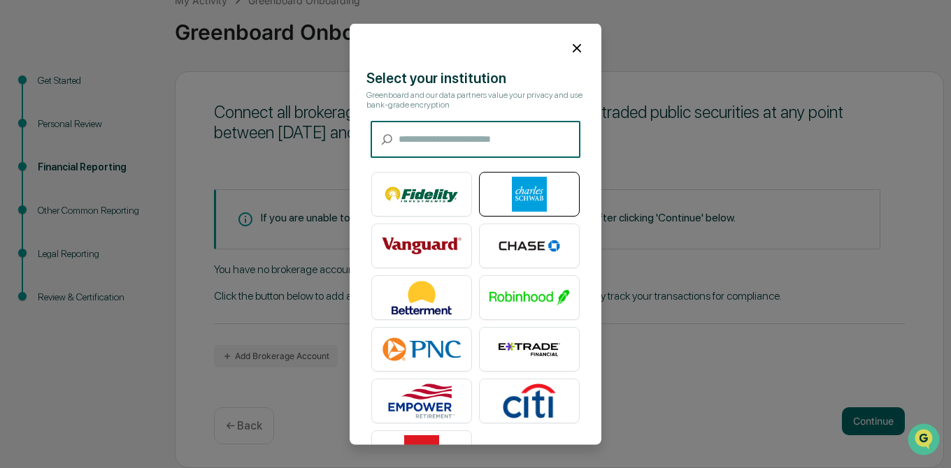
click at [531, 199] on img at bounding box center [529, 194] width 80 height 35
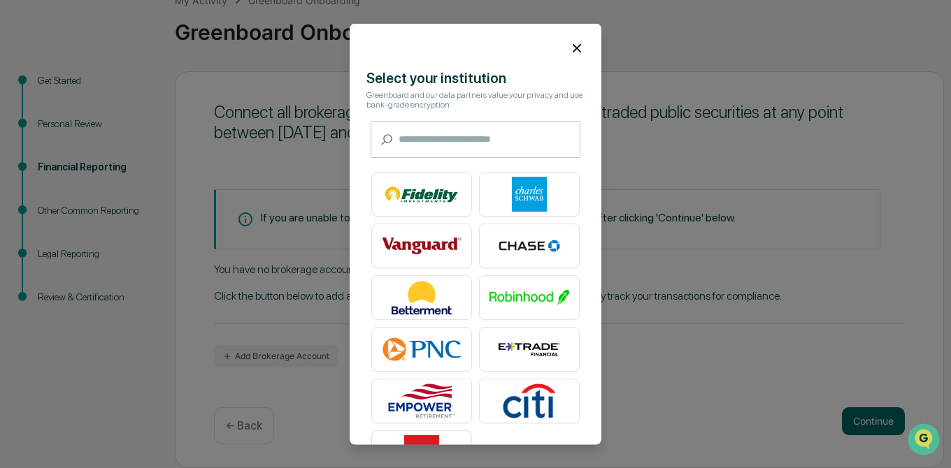
drag, startPoint x: 571, startPoint y: 50, endPoint x: 579, endPoint y: 54, distance: 8.8
click at [572, 50] on icon at bounding box center [576, 48] width 8 height 8
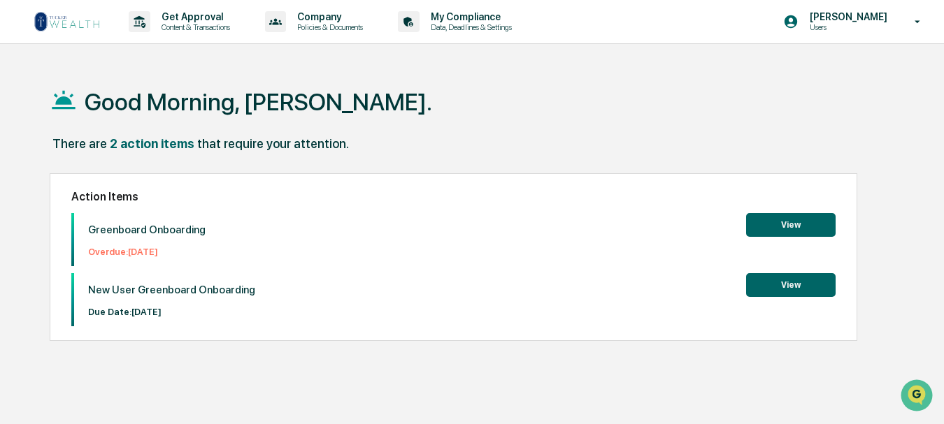
click at [160, 256] on p "Overdue: 2025-08-08" at bounding box center [146, 252] width 117 height 10
click at [791, 222] on button "View" at bounding box center [790, 225] width 89 height 24
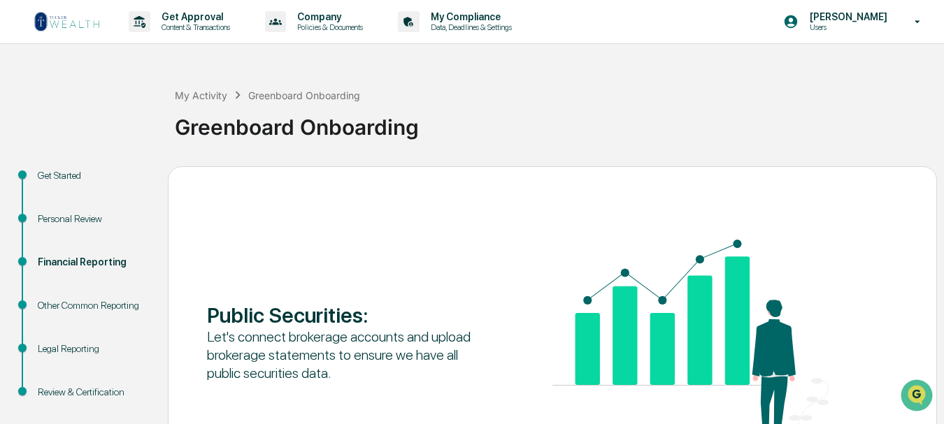
click at [62, 176] on div "Get Started" at bounding box center [92, 175] width 108 height 15
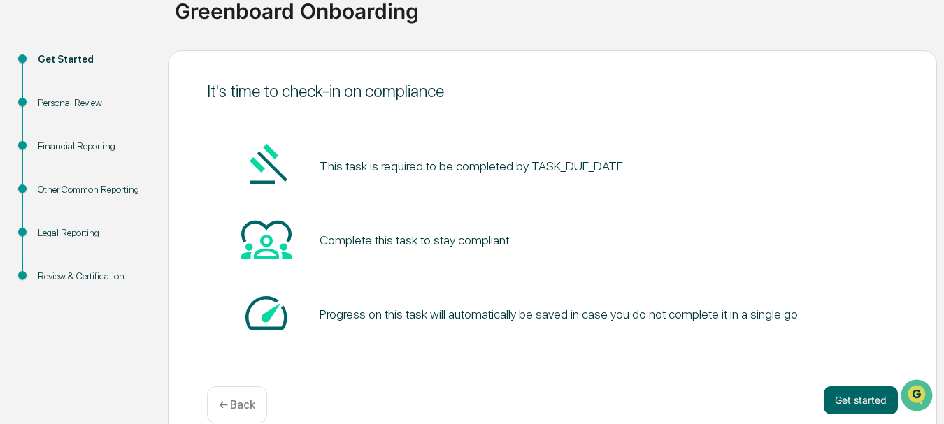
scroll to position [139, 0]
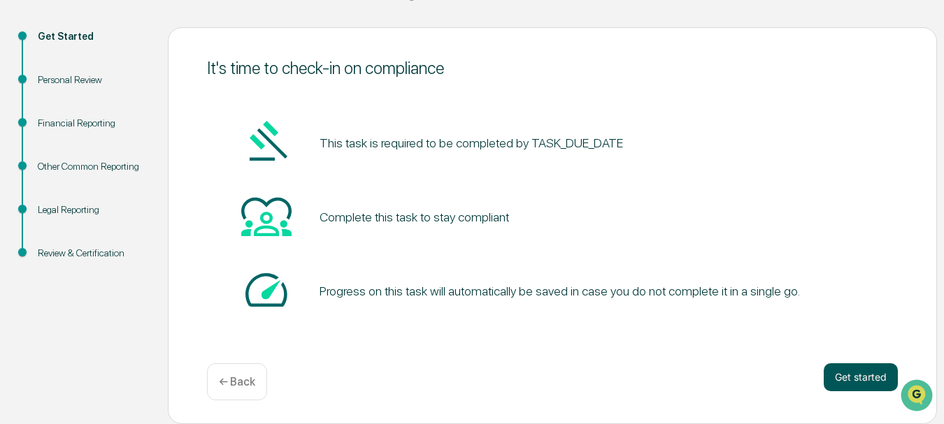
click at [867, 374] on button "Get started" at bounding box center [860, 377] width 74 height 28
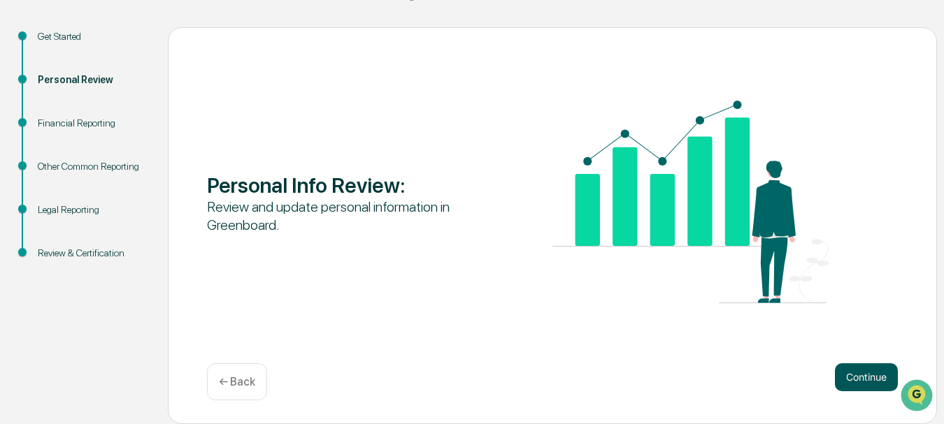
click at [865, 382] on button "Continue" at bounding box center [866, 377] width 63 height 28
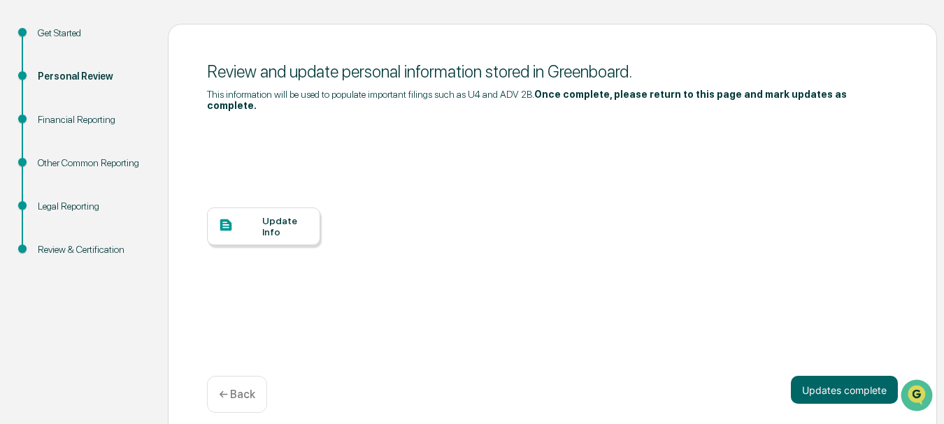
scroll to position [144, 0]
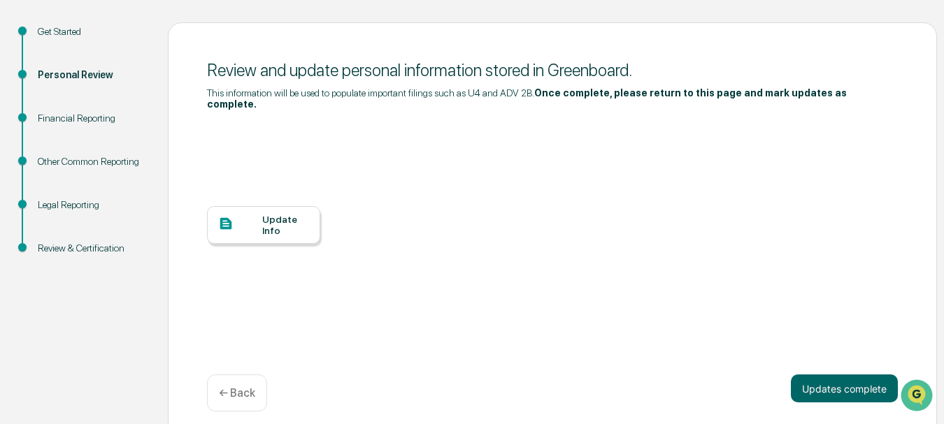
click at [275, 214] on div "Update Info" at bounding box center [285, 225] width 47 height 22
click at [835, 375] on button "Updates complete" at bounding box center [844, 389] width 107 height 28
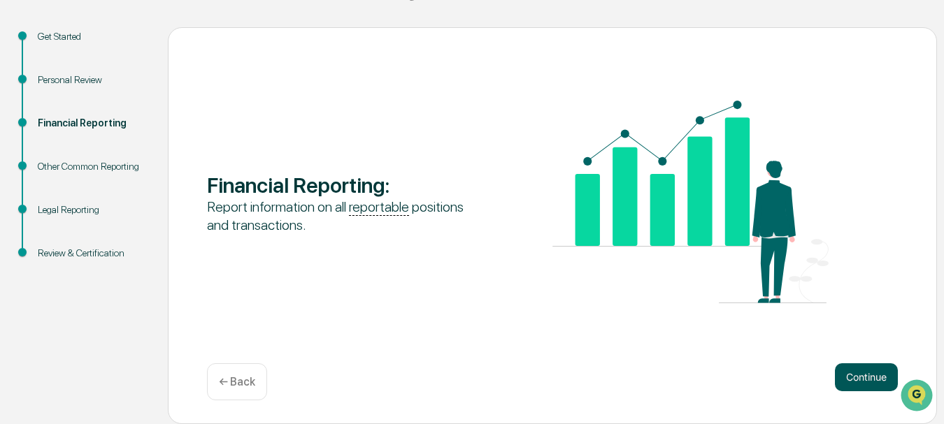
click at [865, 373] on button "Continue" at bounding box center [866, 377] width 63 height 28
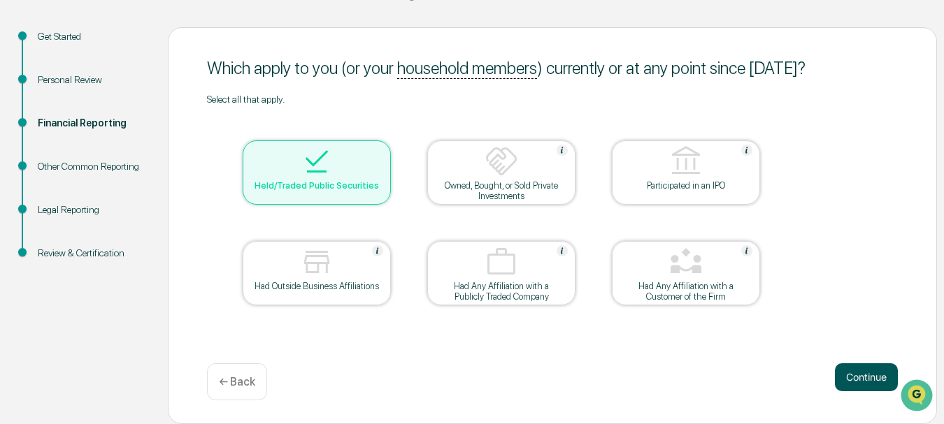
click at [856, 368] on button "Continue" at bounding box center [866, 377] width 63 height 28
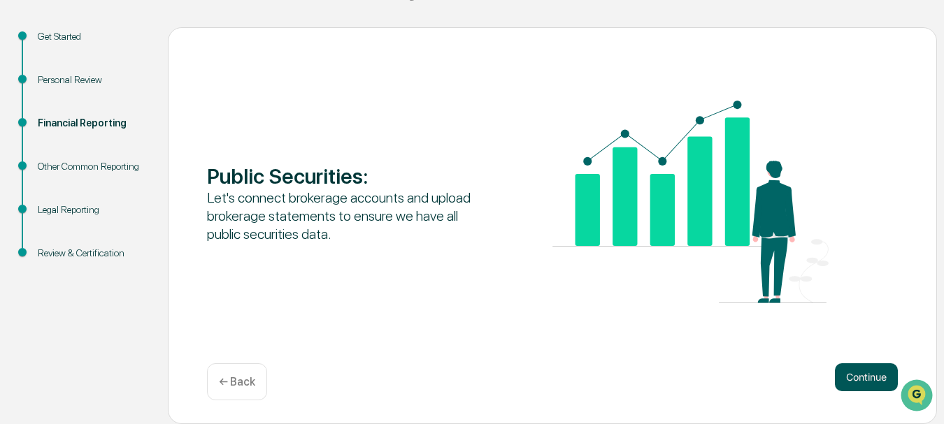
click at [881, 374] on button "Continue" at bounding box center [866, 377] width 63 height 28
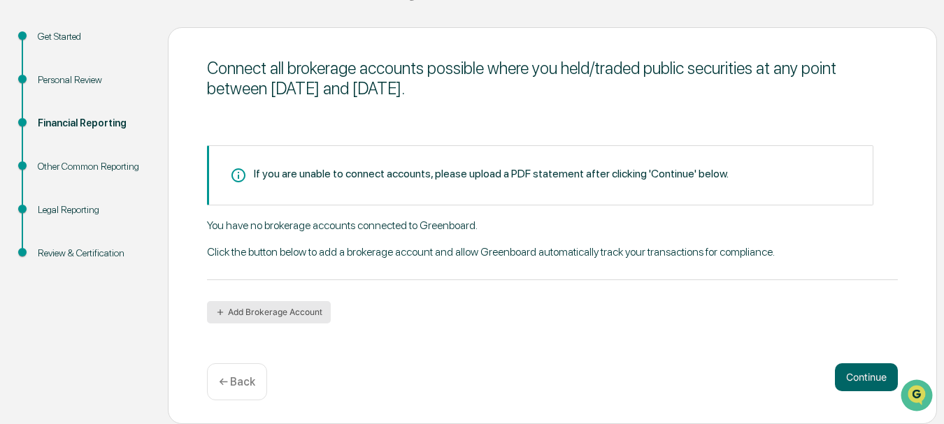
click at [296, 312] on button "Add Brokerage Account" at bounding box center [269, 312] width 124 height 22
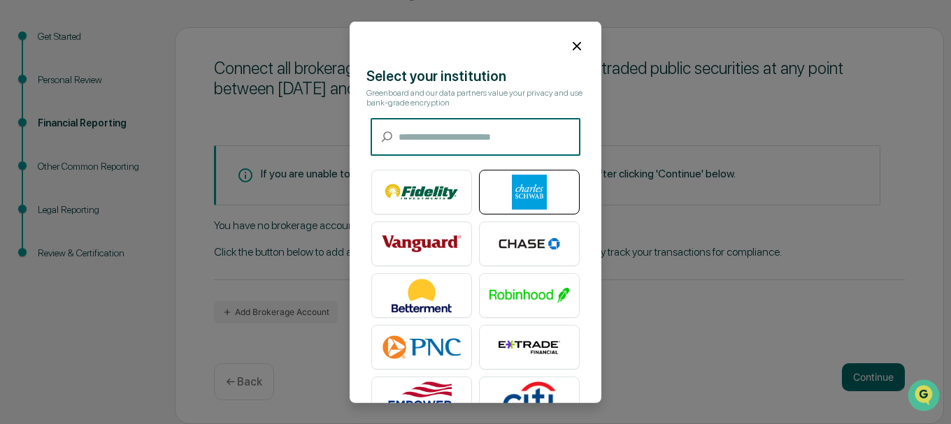
click at [514, 195] on img at bounding box center [529, 192] width 80 height 35
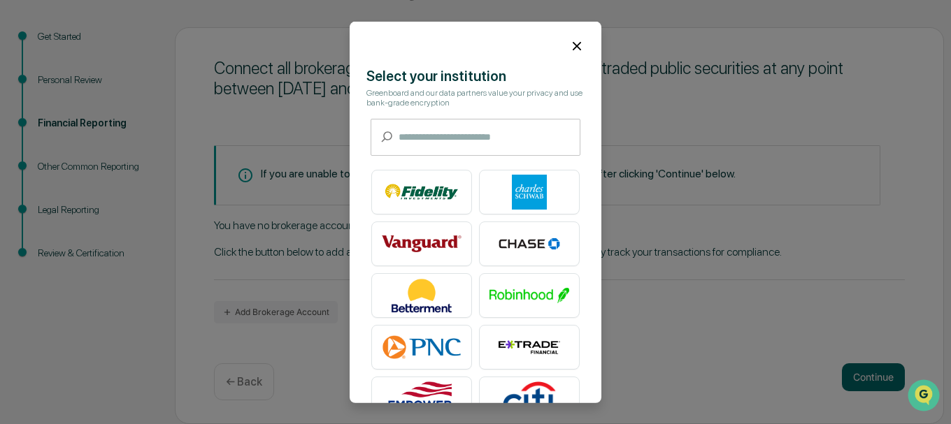
click at [571, 42] on icon at bounding box center [576, 45] width 15 height 15
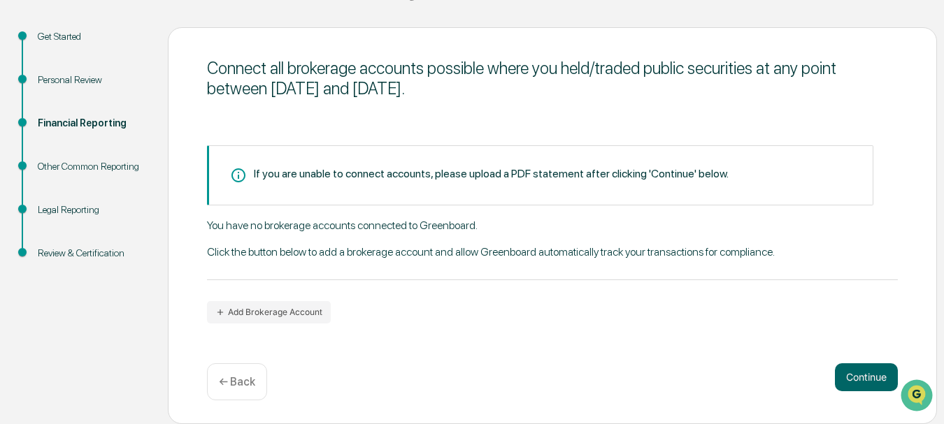
click at [102, 171] on div "Other Common Reporting" at bounding box center [92, 166] width 108 height 15
click at [127, 161] on div "Other Common Reporting" at bounding box center [92, 166] width 108 height 15
click at [855, 379] on button "Continue" at bounding box center [866, 377] width 63 height 28
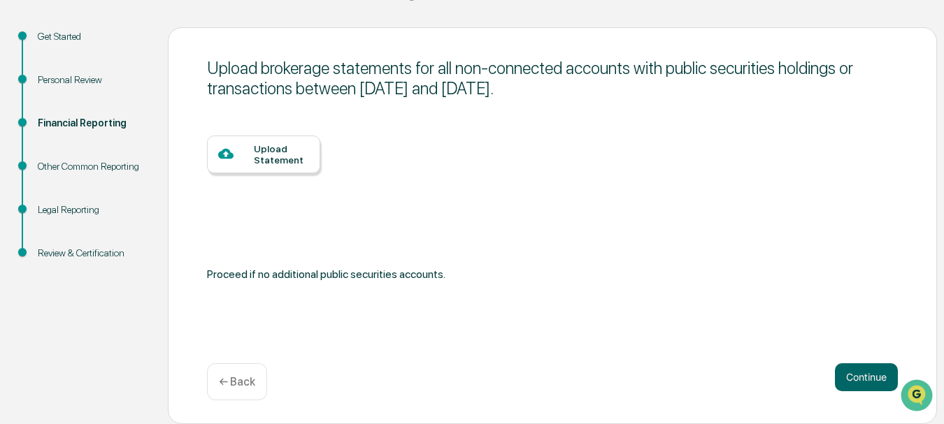
click at [276, 159] on div "Upload Statement" at bounding box center [281, 154] width 55 height 22
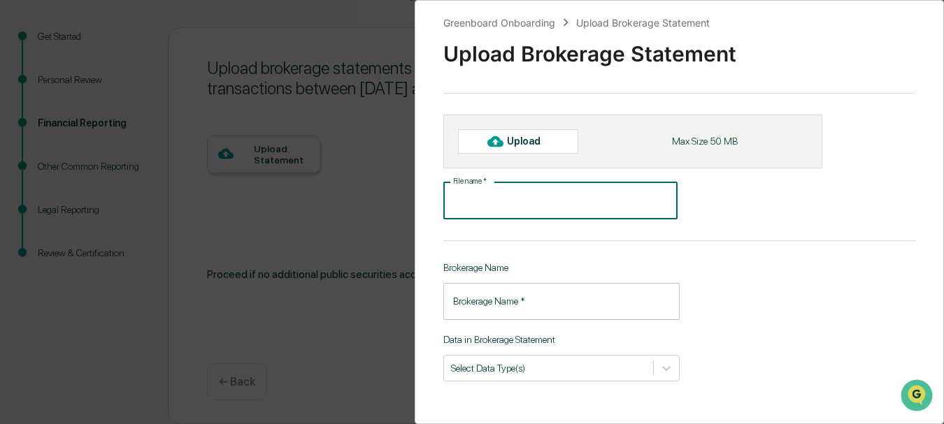
click at [496, 210] on input "File name   *" at bounding box center [560, 200] width 234 height 37
click at [524, 143] on div "Upload" at bounding box center [529, 141] width 45 height 11
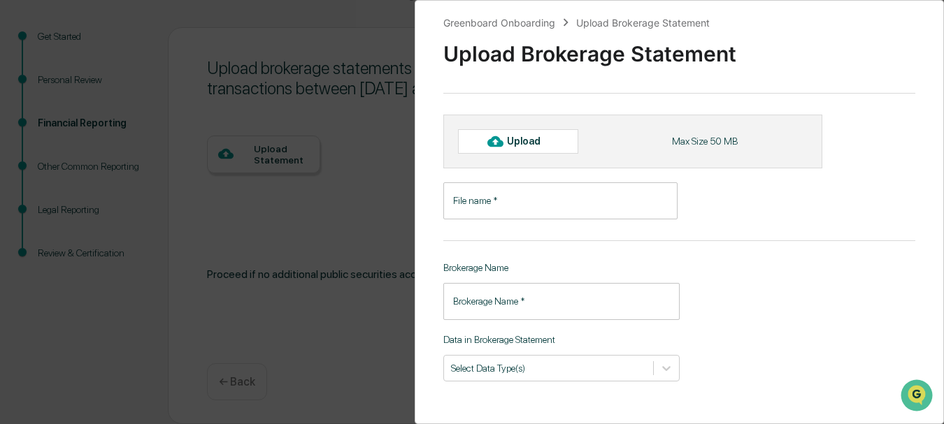
type input "**********"
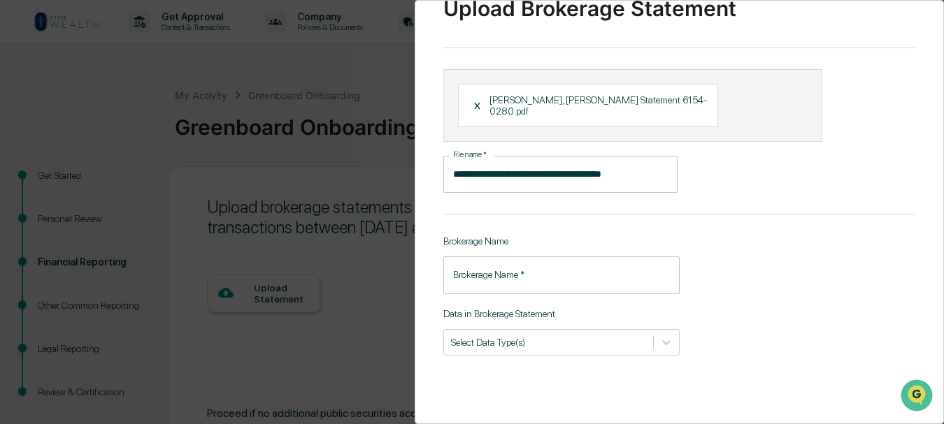
scroll to position [70, 0]
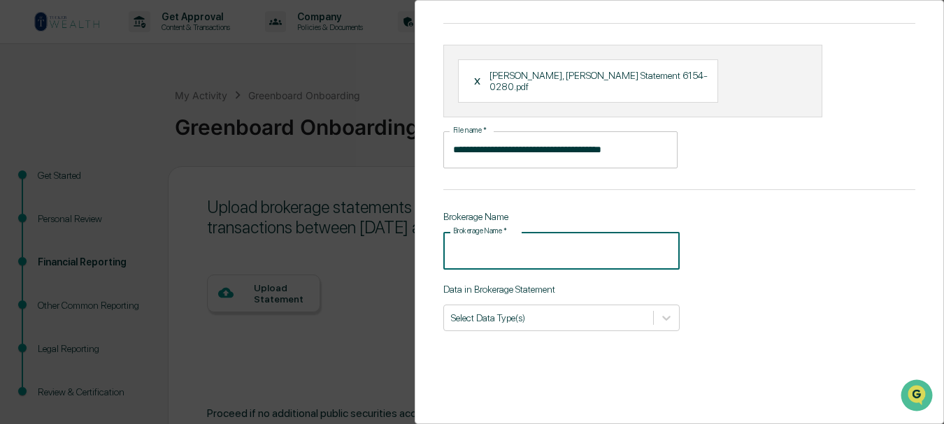
click at [506, 243] on input "Brokerage Name   *" at bounding box center [561, 250] width 236 height 37
type input "******"
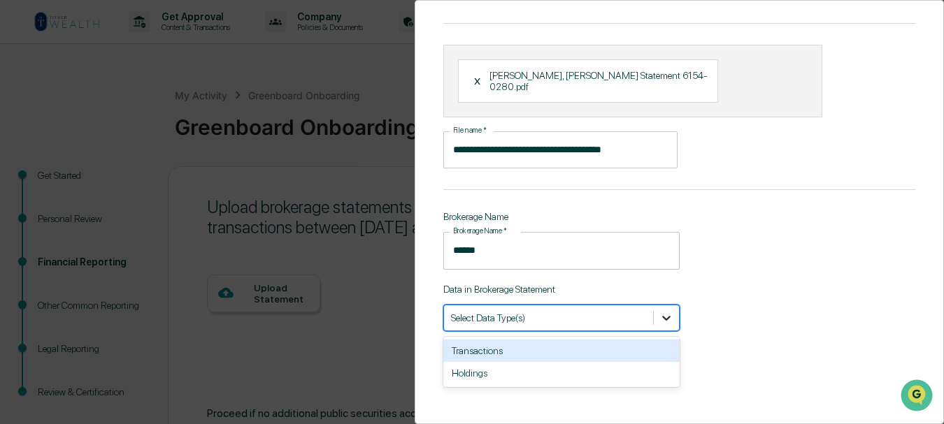
click at [663, 311] on icon at bounding box center [666, 318] width 14 height 14
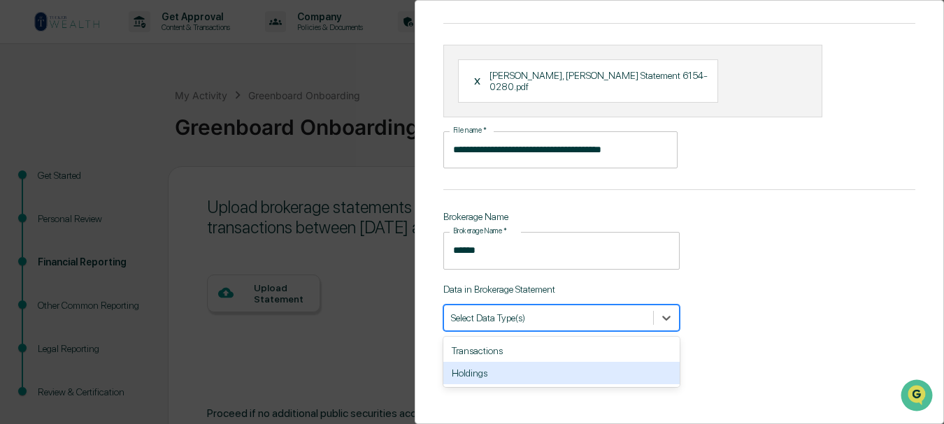
click at [477, 367] on div "Holdings" at bounding box center [561, 373] width 236 height 22
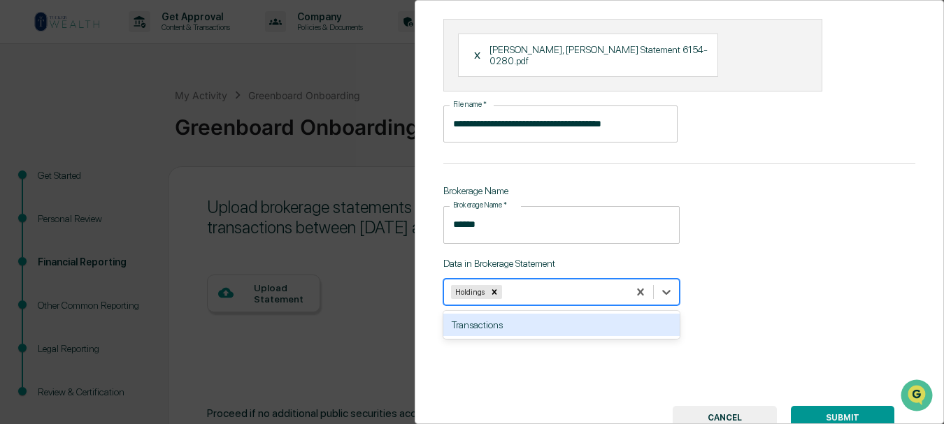
scroll to position [140, 0]
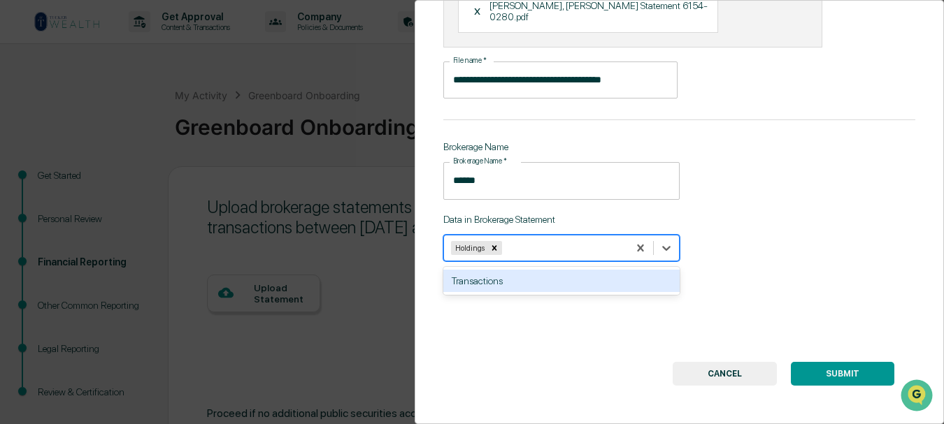
click at [490, 273] on div "Transactions" at bounding box center [561, 281] width 236 height 22
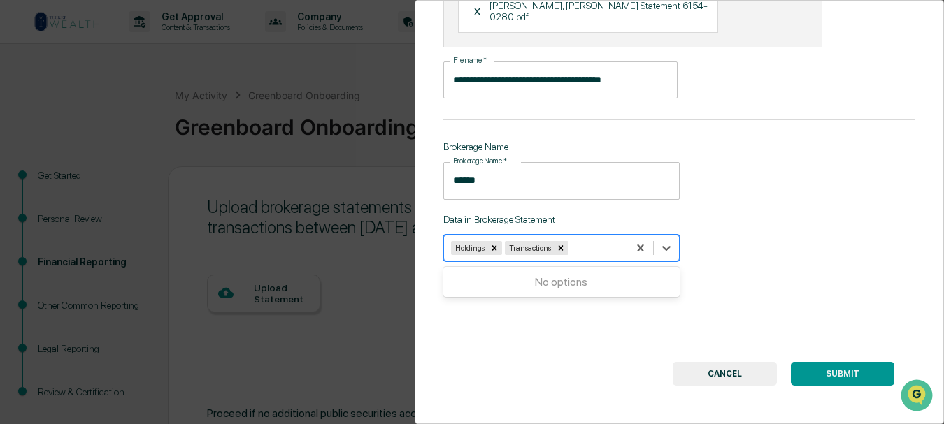
click at [555, 362] on div "SUBMIT CANCEL" at bounding box center [679, 374] width 430 height 24
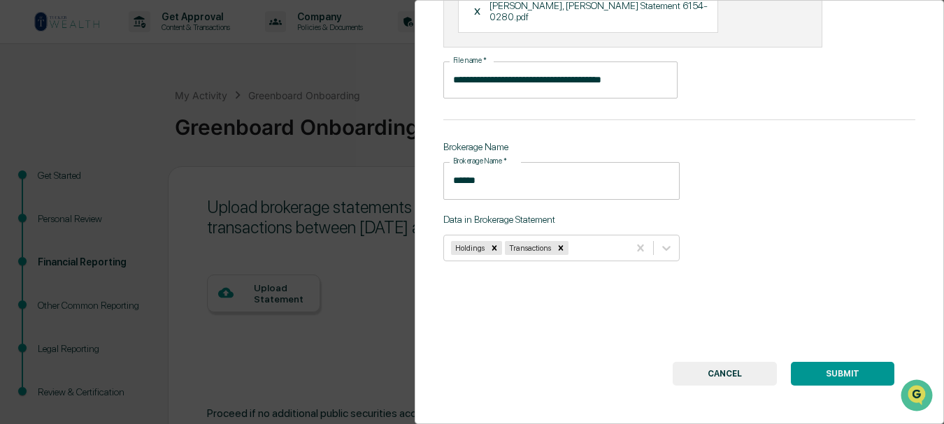
click at [839, 366] on button "SUBMIT" at bounding box center [842, 374] width 103 height 24
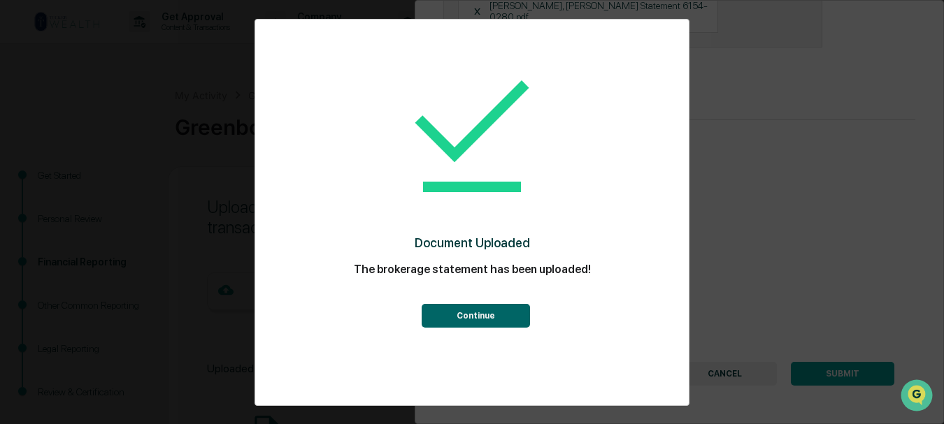
drag, startPoint x: 482, startPoint y: 318, endPoint x: 702, endPoint y: 322, distance: 220.2
click at [482, 317] on button "Continue" at bounding box center [475, 316] width 108 height 24
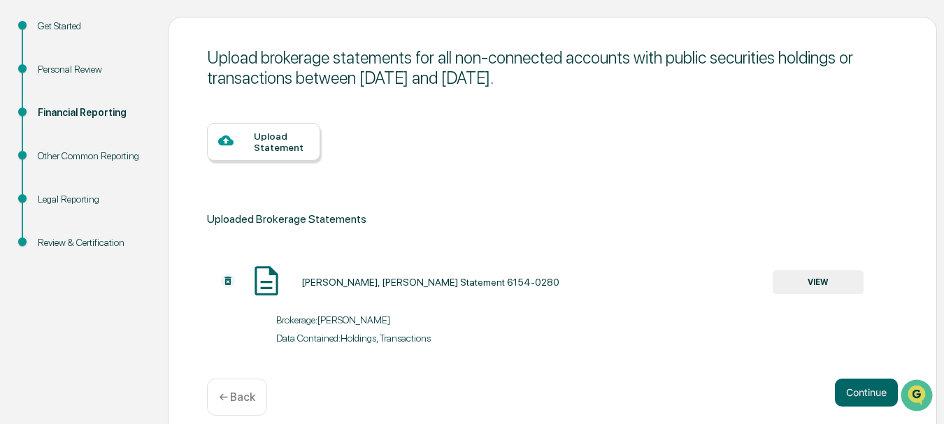
scroll to position [165, 0]
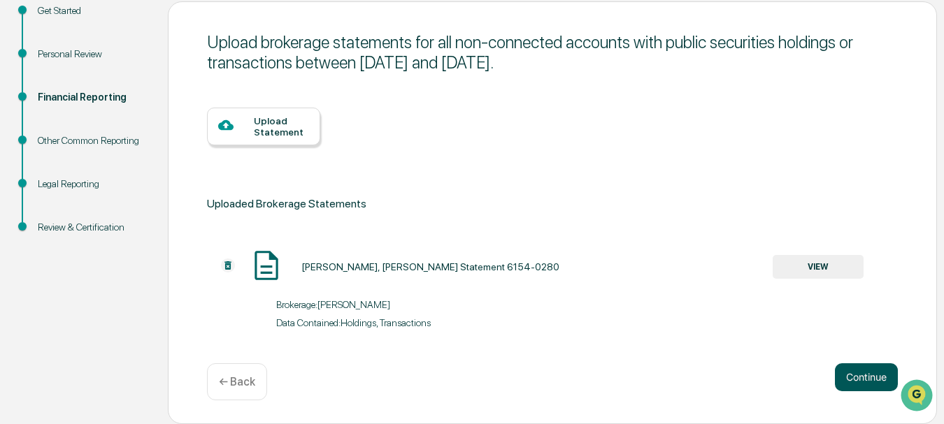
click at [870, 376] on button "Continue" at bounding box center [866, 377] width 63 height 28
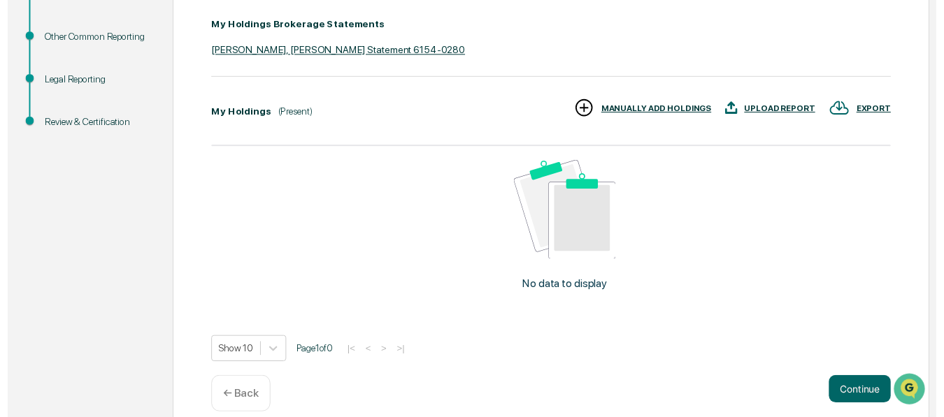
scroll to position [287, 0]
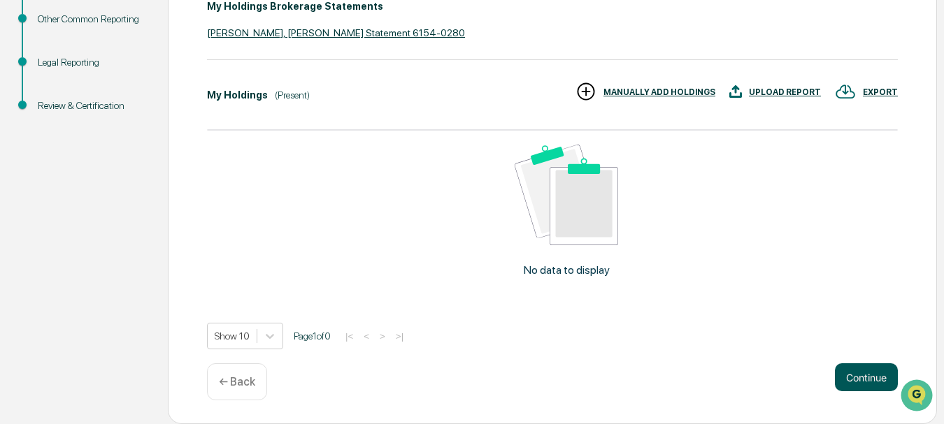
click at [867, 375] on button "Continue" at bounding box center [866, 377] width 63 height 28
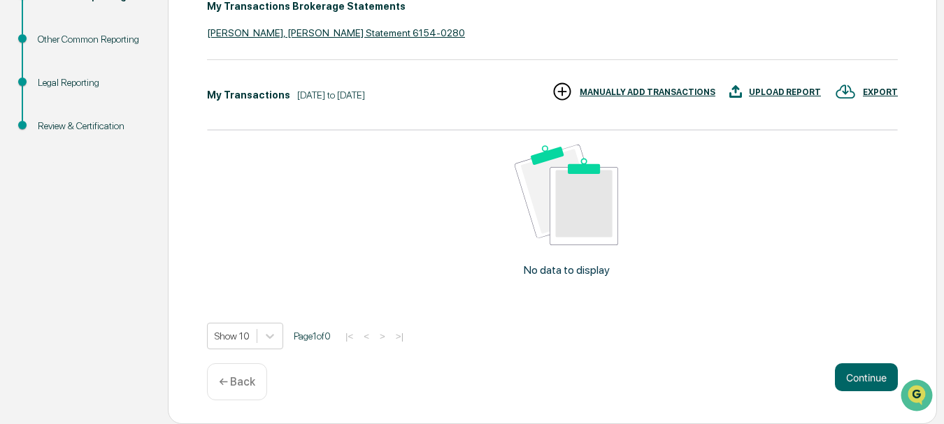
click at [586, 272] on p "No data to display" at bounding box center [567, 270] width 86 height 13
click at [873, 375] on button "Continue" at bounding box center [866, 377] width 63 height 28
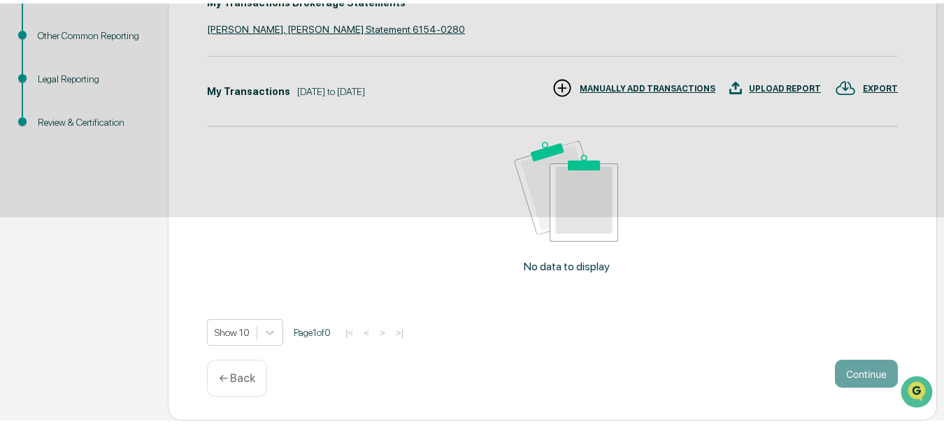
scroll to position [139, 0]
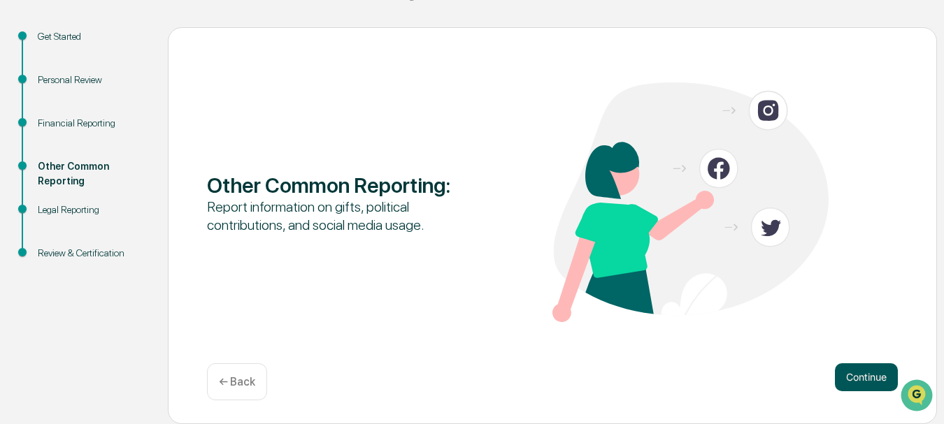
click at [863, 377] on button "Continue" at bounding box center [866, 377] width 63 height 28
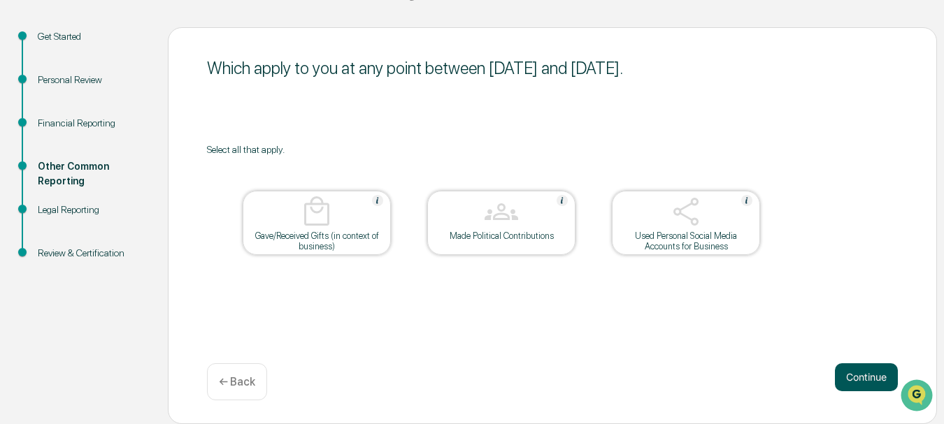
click at [874, 377] on button "Continue" at bounding box center [866, 377] width 63 height 28
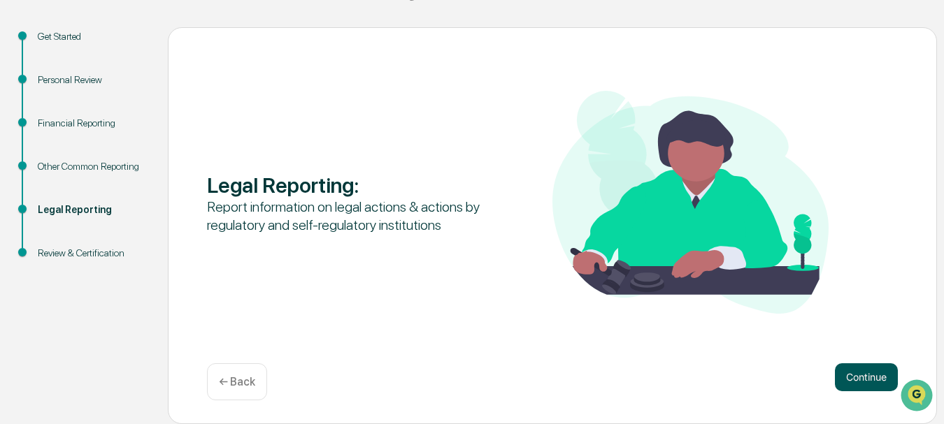
click at [862, 382] on button "Continue" at bounding box center [866, 377] width 63 height 28
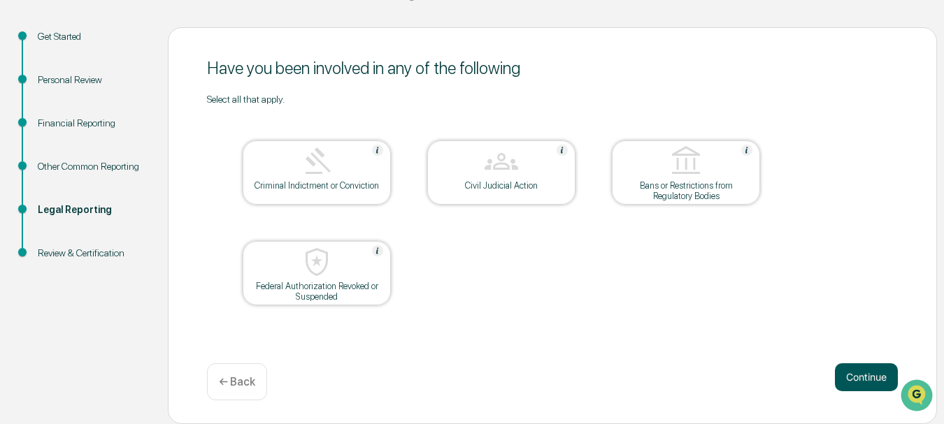
click at [872, 378] on button "Continue" at bounding box center [866, 377] width 63 height 28
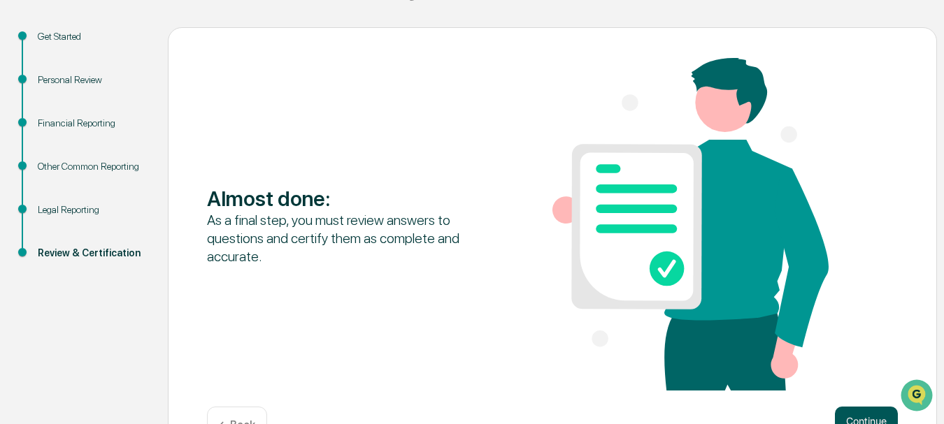
click at [861, 415] on button "Continue" at bounding box center [866, 421] width 63 height 28
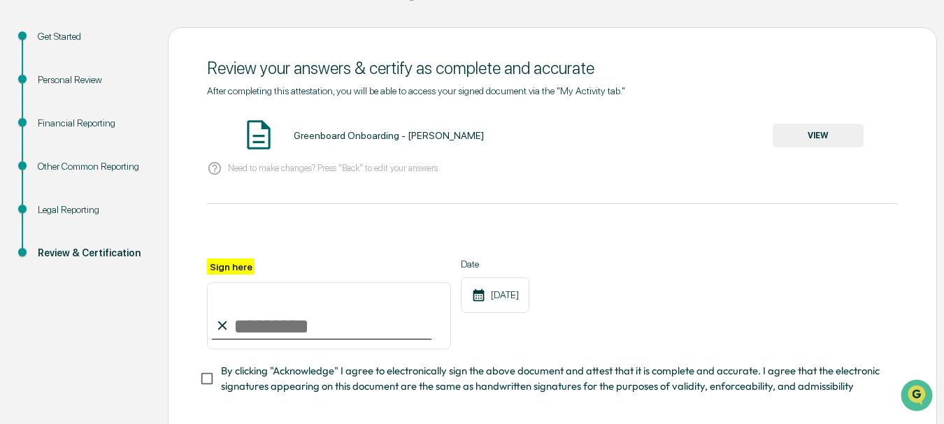
click at [257, 333] on input "Sign here" at bounding box center [329, 315] width 244 height 67
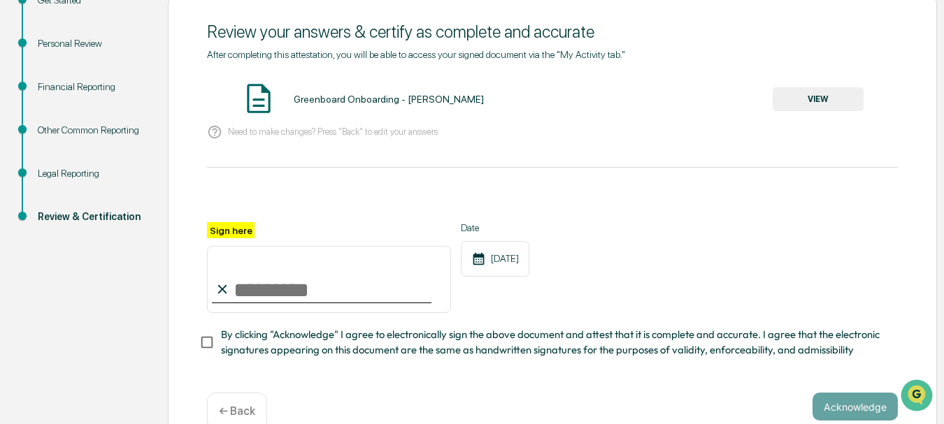
scroll to position [209, 0]
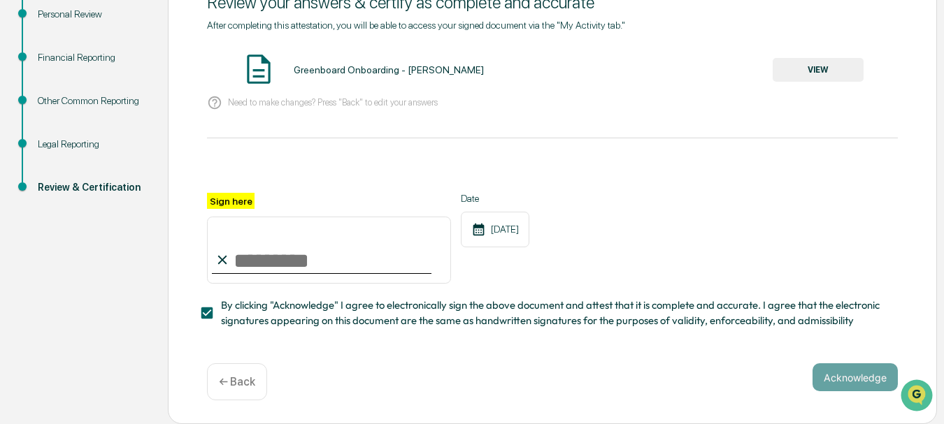
click at [812, 66] on button "VIEW" at bounding box center [817, 70] width 91 height 24
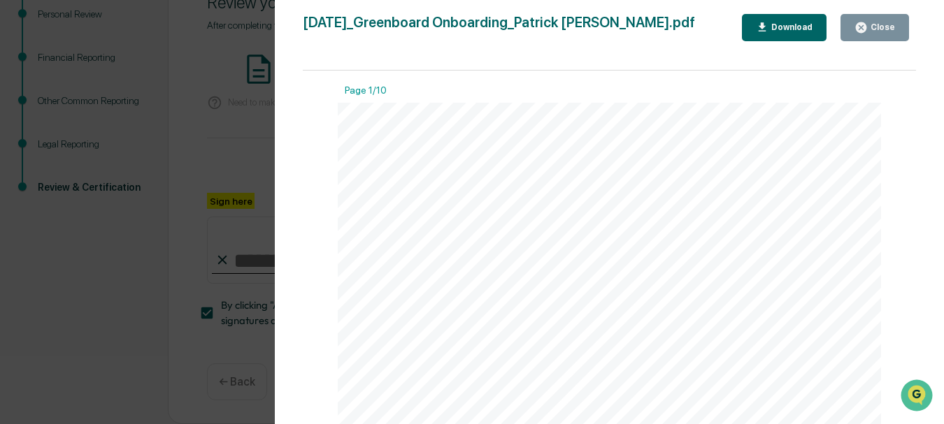
click at [784, 27] on div "Download" at bounding box center [790, 27] width 44 height 10
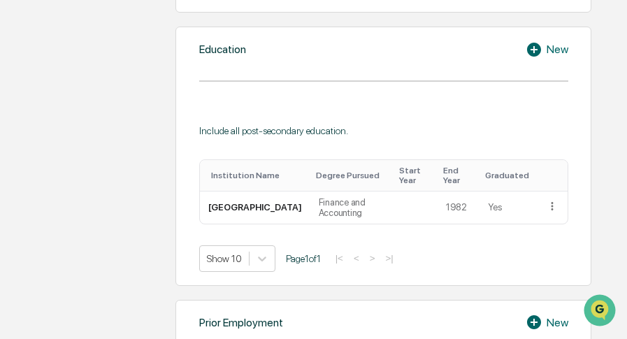
scroll to position [769, 0]
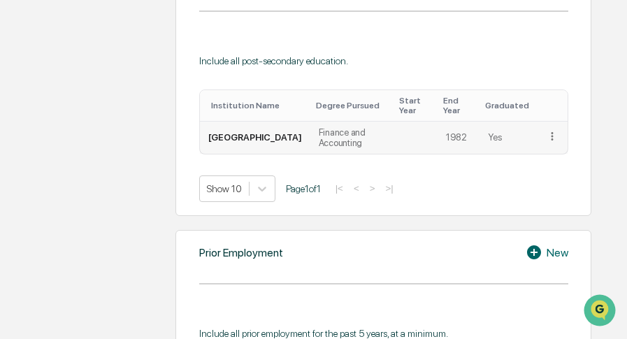
click at [553, 140] on icon at bounding box center [552, 136] width 2 height 8
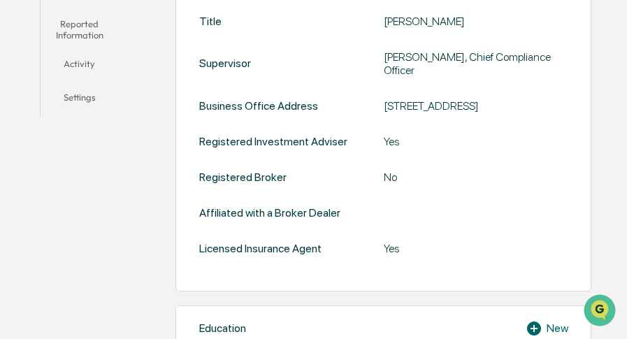
scroll to position [0, 0]
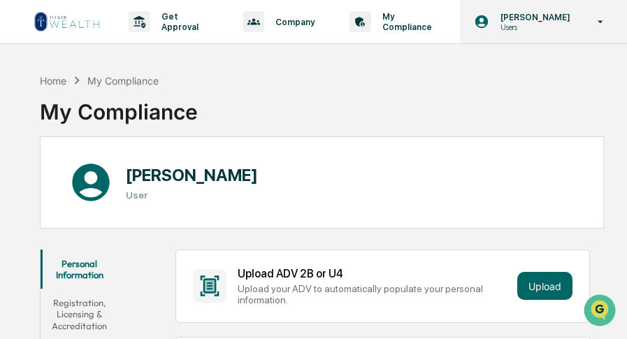
click at [600, 23] on icon at bounding box center [601, 21] width 24 height 13
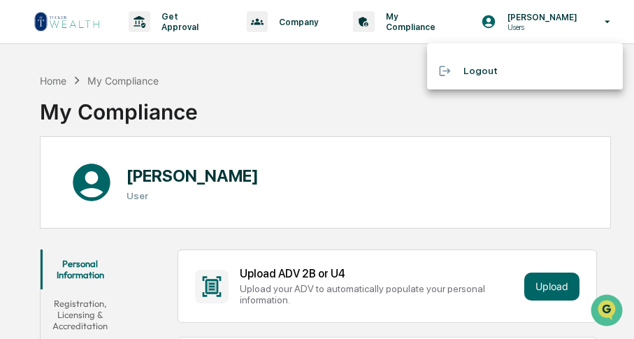
click at [323, 87] on div at bounding box center [317, 169] width 634 height 339
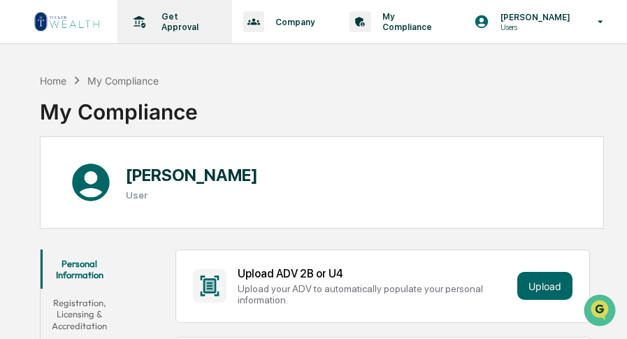
click at [192, 27] on div "Get Approval Content & Transactions" at bounding box center [173, 21] width 101 height 43
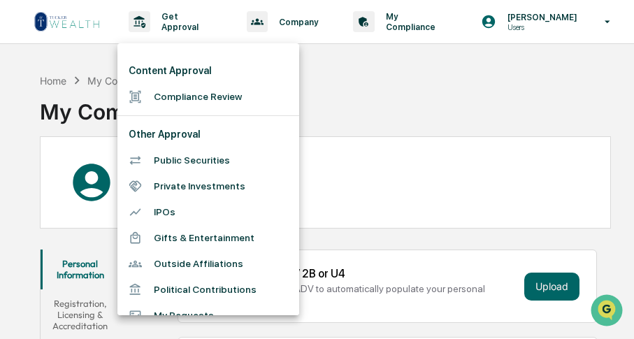
click at [375, 99] on div at bounding box center [317, 169] width 634 height 339
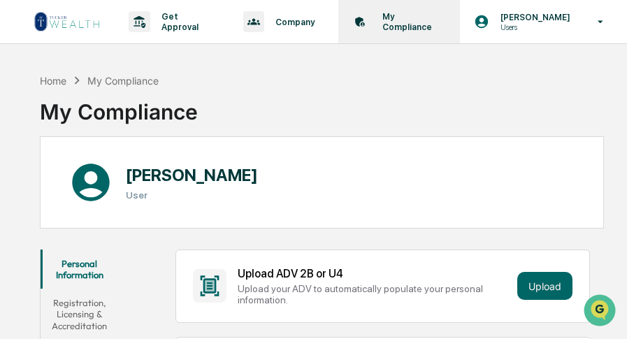
click at [400, 23] on p "My Compliance" at bounding box center [407, 21] width 72 height 21
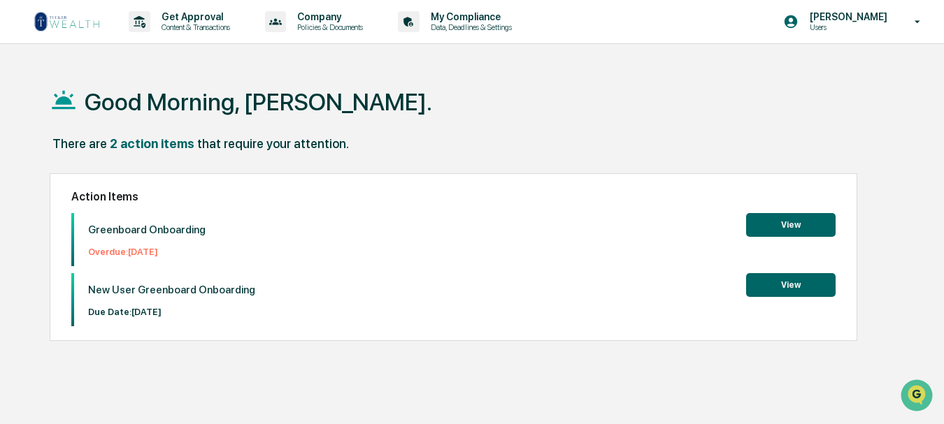
click at [790, 213] on button "View" at bounding box center [790, 225] width 89 height 24
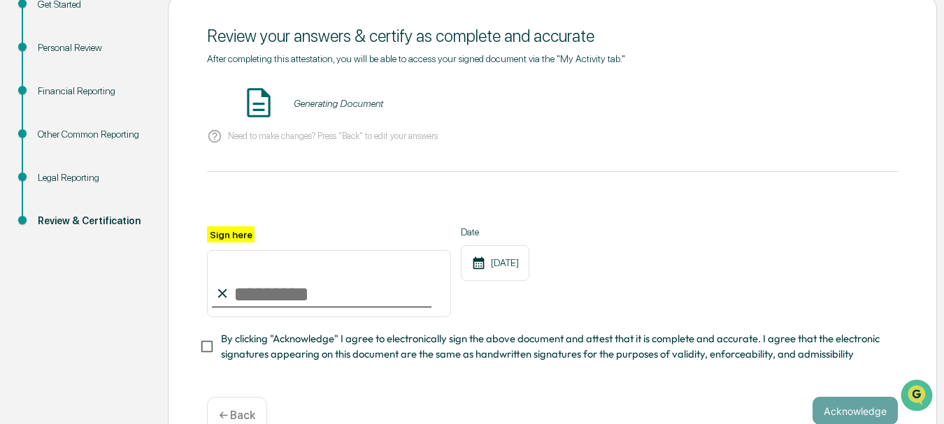
scroll to position [139, 0]
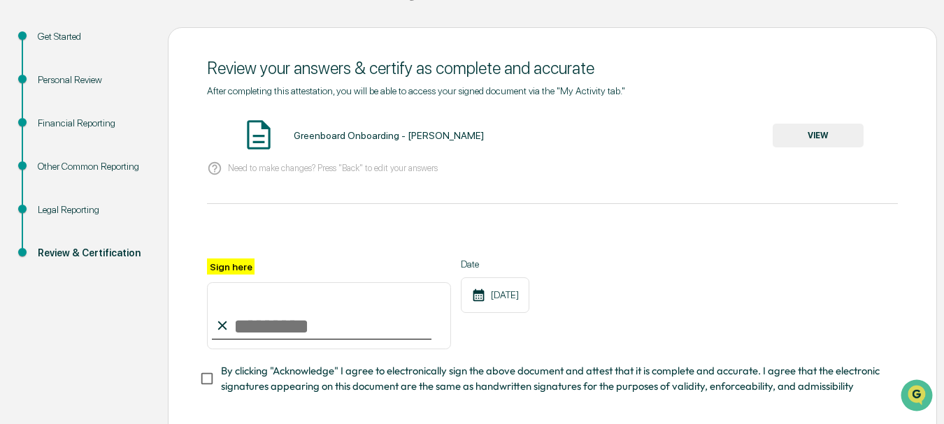
click at [271, 329] on input "Sign here" at bounding box center [329, 315] width 244 height 67
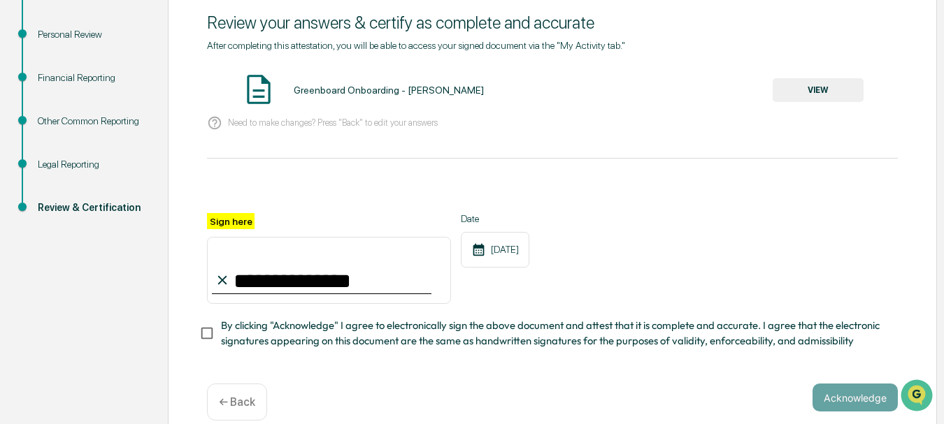
scroll to position [209, 0]
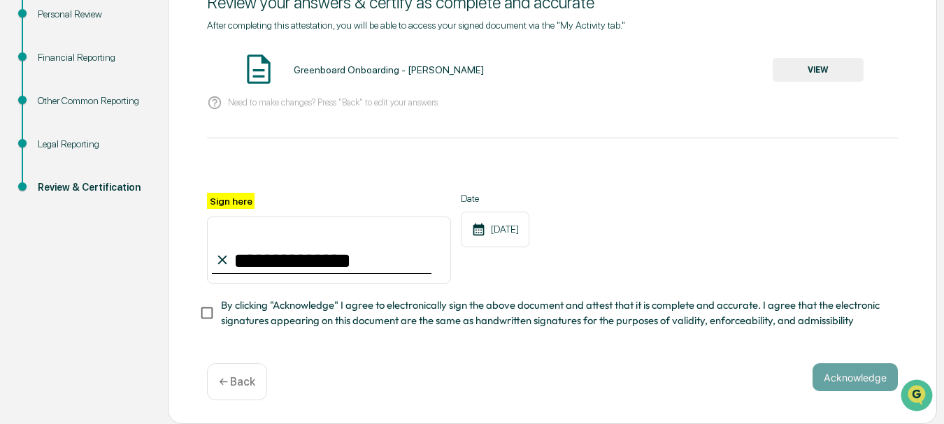
type input "**********"
click at [854, 377] on button "Acknowledge" at bounding box center [854, 377] width 85 height 28
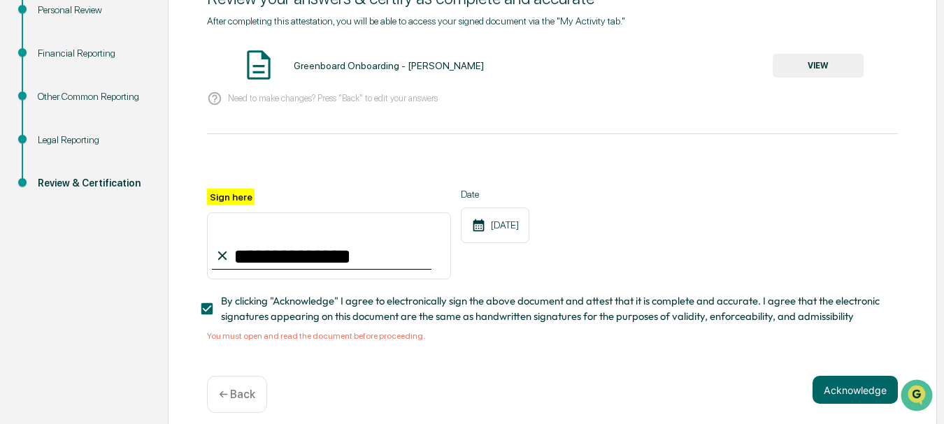
click at [388, 339] on div "You must open and read the document before proceeding." at bounding box center [552, 336] width 691 height 10
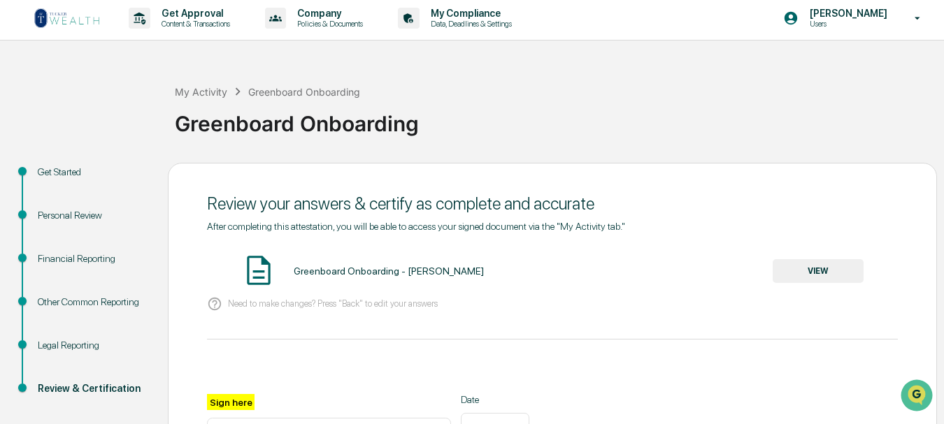
scroll to position [0, 0]
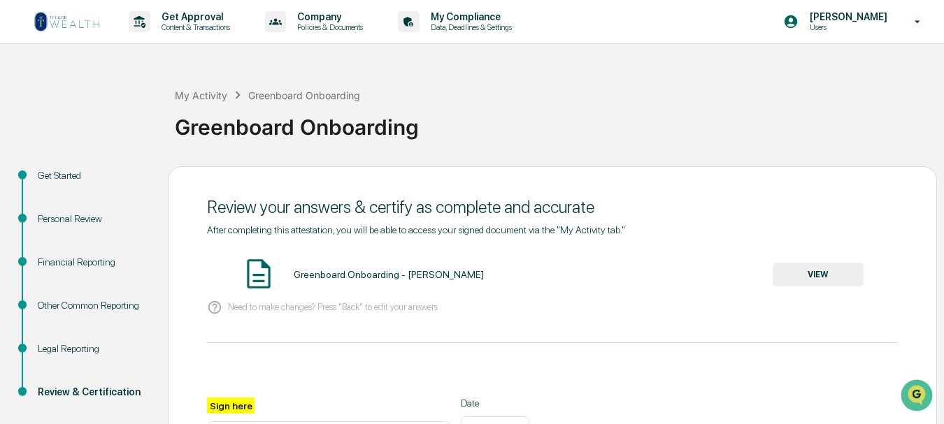
click at [819, 273] on button "VIEW" at bounding box center [817, 275] width 91 height 24
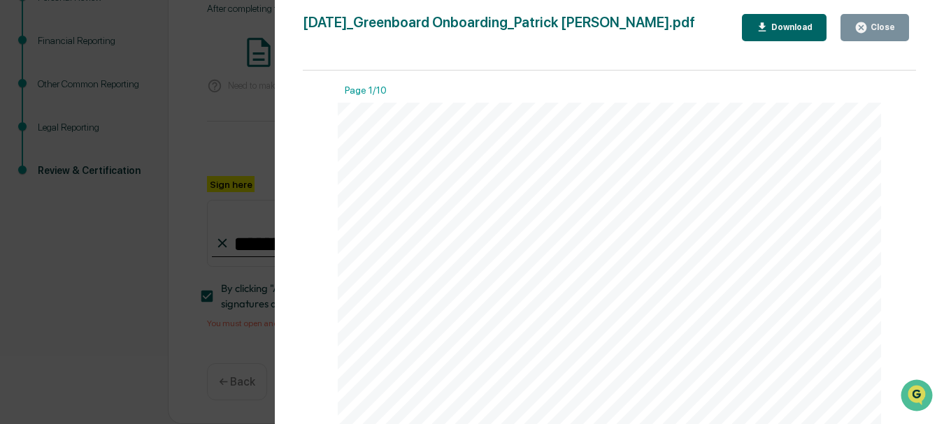
click at [870, 24] on div "Close" at bounding box center [880, 27] width 27 height 10
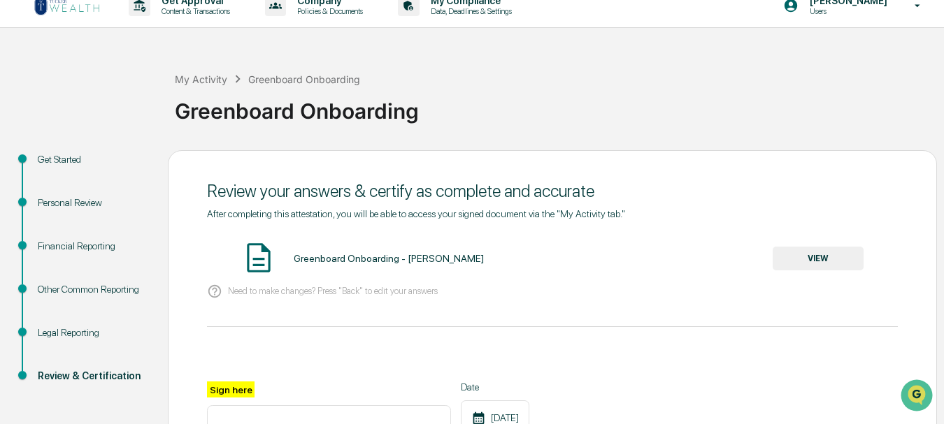
scroll to position [86, 0]
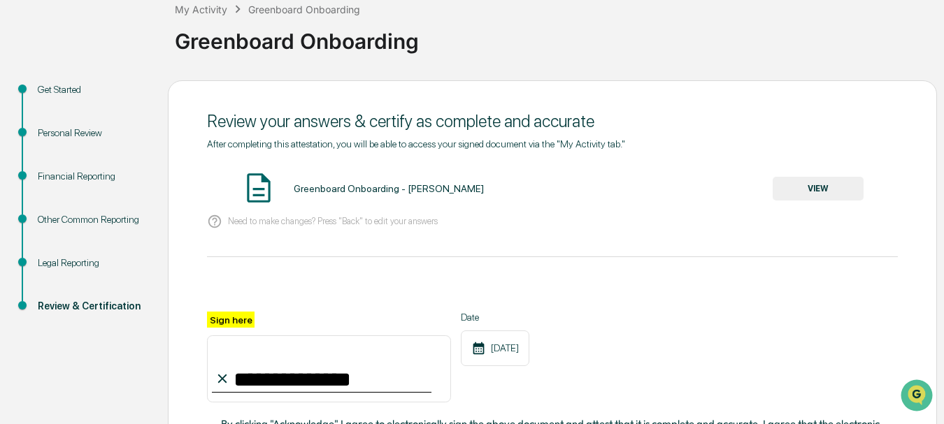
click at [274, 222] on p "Need to make changes? Press "Back" to edit your answers" at bounding box center [333, 221] width 210 height 10
click at [261, 187] on img at bounding box center [258, 188] width 35 height 35
click at [314, 188] on div "Greenboard Onboarding - Patrick Kaiser" at bounding box center [389, 188] width 190 height 11
click at [315, 189] on div "Greenboard Onboarding - Patrick Kaiser" at bounding box center [389, 188] width 190 height 11
click at [349, 187] on div "Greenboard Onboarding - Patrick Kaiser" at bounding box center [389, 188] width 190 height 11
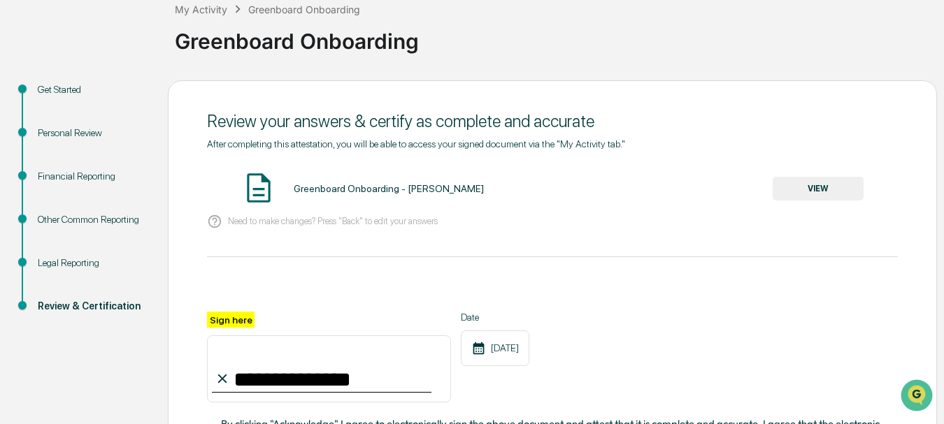
drag, startPoint x: 435, startPoint y: 182, endPoint x: 448, endPoint y: 186, distance: 13.9
click at [438, 182] on div "Greenboard Onboarding - Patrick Kaiser VIEW" at bounding box center [552, 189] width 691 height 37
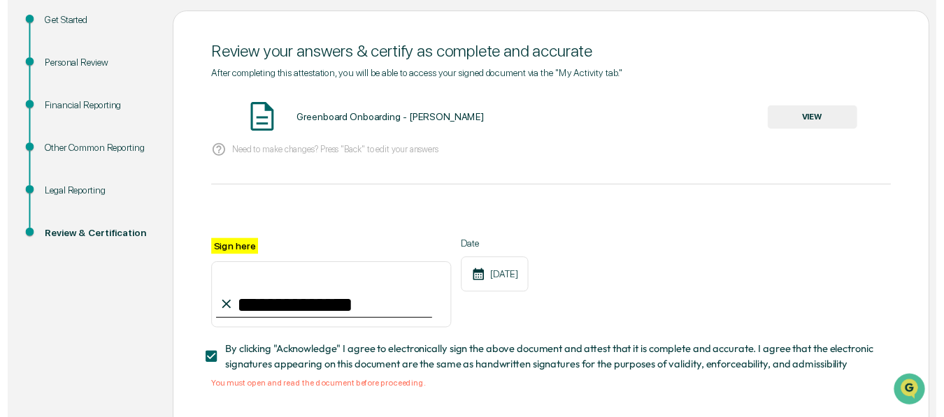
scroll to position [226, 0]
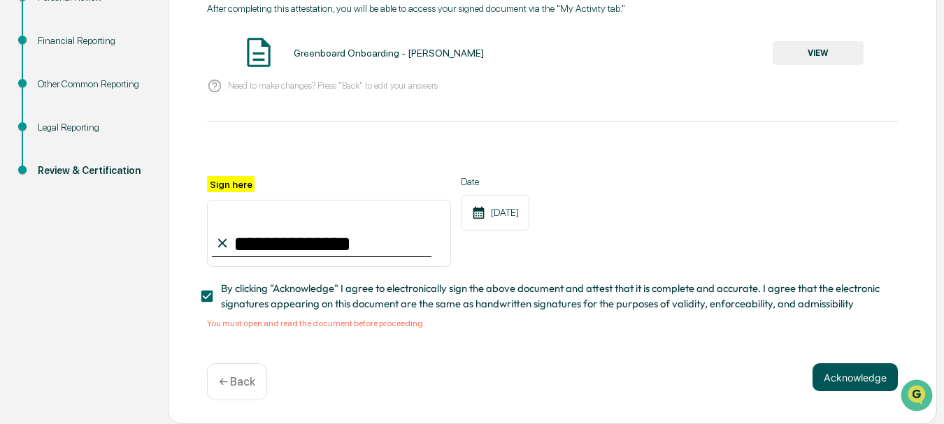
click at [861, 380] on button "Acknowledge" at bounding box center [854, 377] width 85 height 28
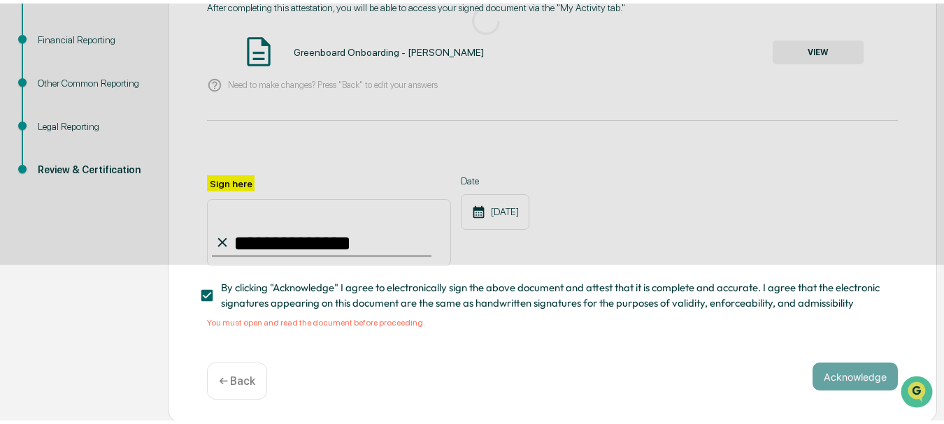
scroll to position [139, 0]
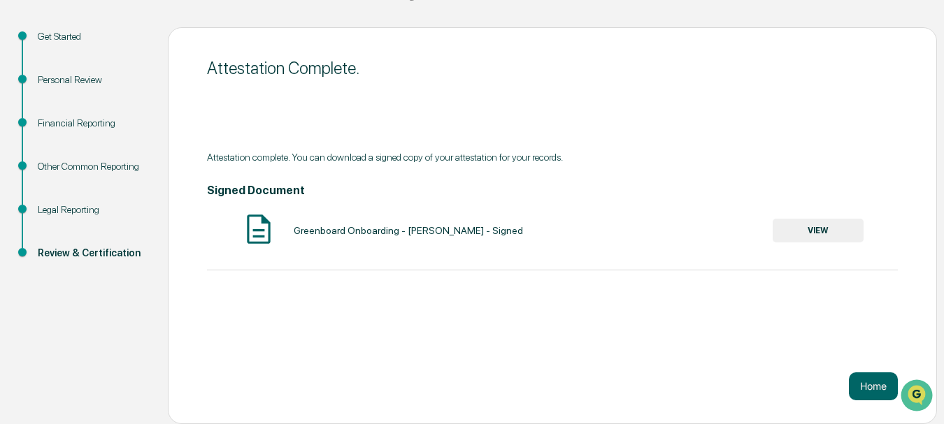
click at [817, 226] on button "VIEW" at bounding box center [817, 231] width 91 height 24
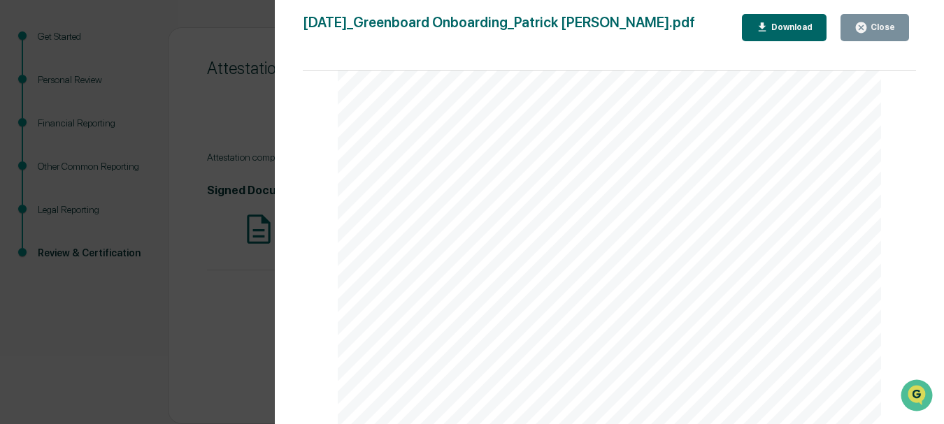
scroll to position [7130, 0]
click at [798, 24] on div "Download" at bounding box center [790, 27] width 44 height 10
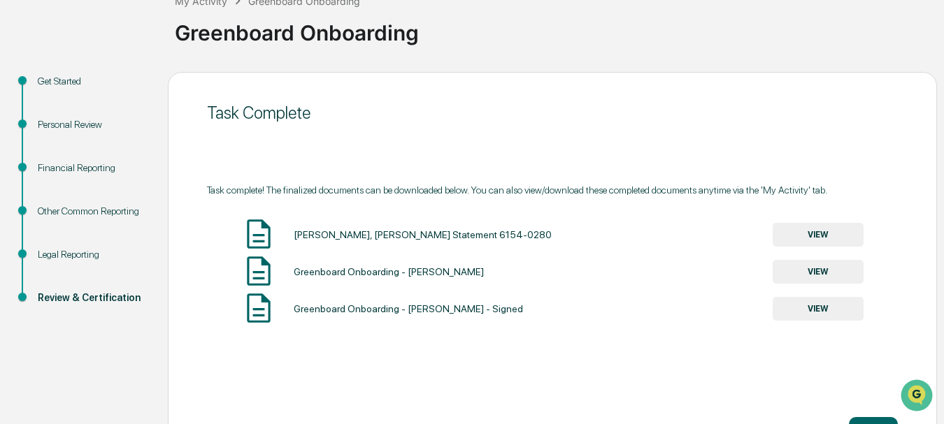
scroll to position [139, 0]
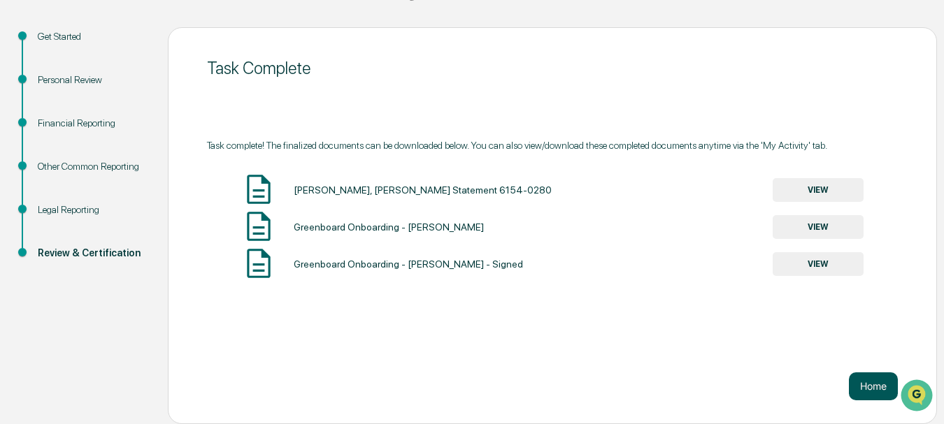
click at [865, 382] on button "Home" at bounding box center [873, 387] width 49 height 28
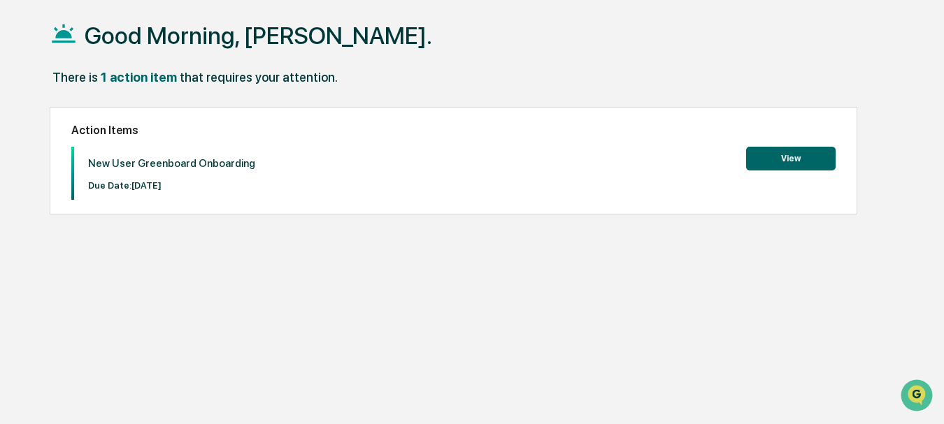
click at [789, 160] on button "View" at bounding box center [790, 159] width 89 height 24
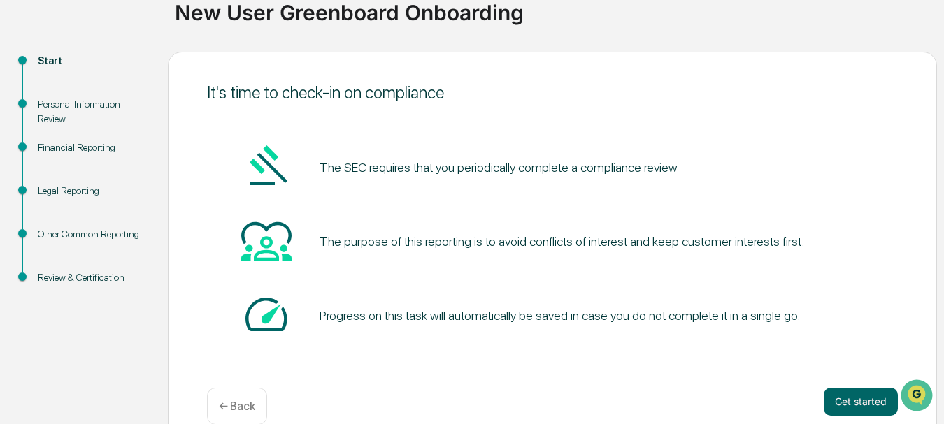
scroll to position [139, 0]
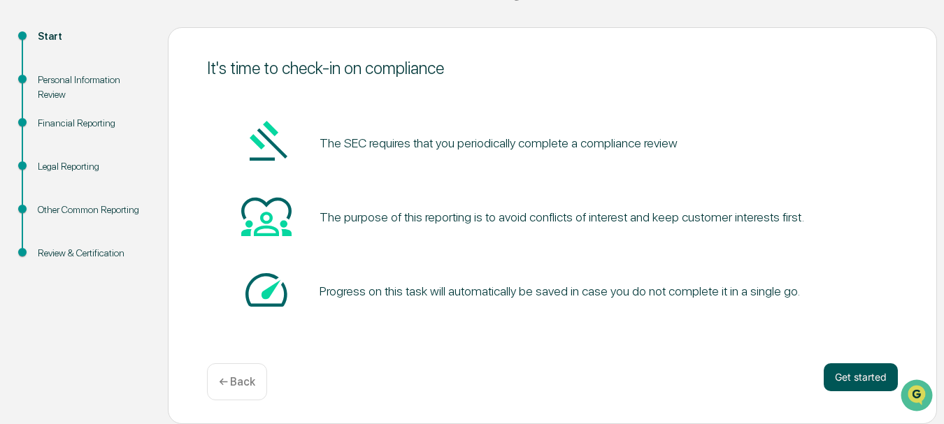
click at [877, 375] on button "Get started" at bounding box center [860, 377] width 74 height 28
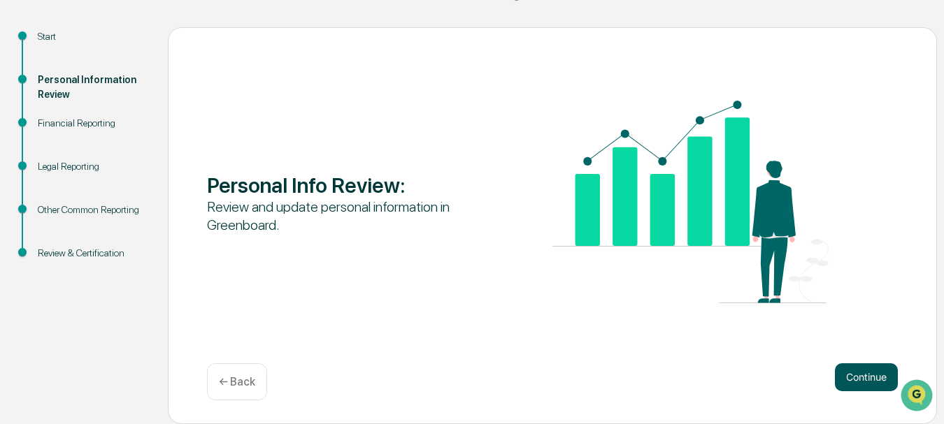
click at [867, 370] on button "Continue" at bounding box center [866, 377] width 63 height 28
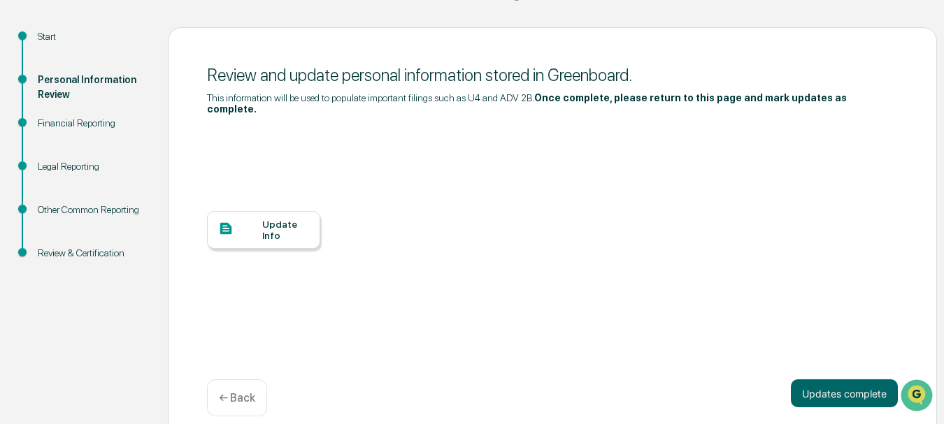
scroll to position [144, 0]
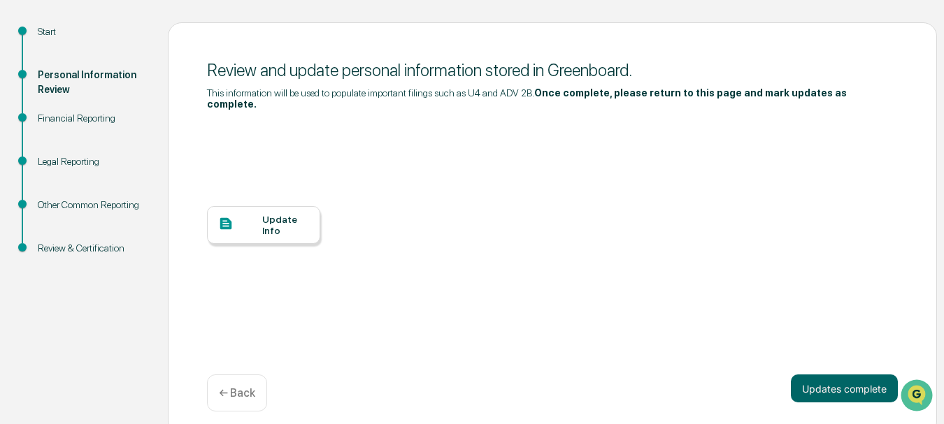
click at [273, 223] on div "Update Info" at bounding box center [285, 225] width 47 height 22
click at [872, 379] on button "Updates complete" at bounding box center [844, 389] width 107 height 28
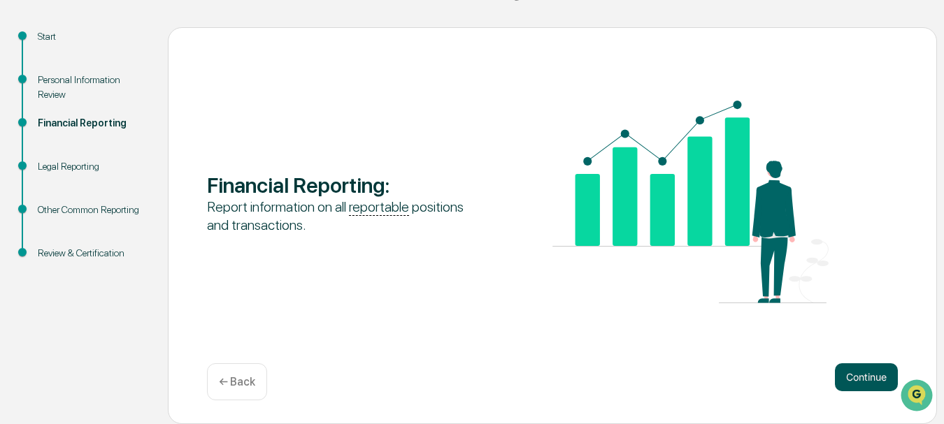
click at [849, 373] on button "Continue" at bounding box center [866, 377] width 63 height 28
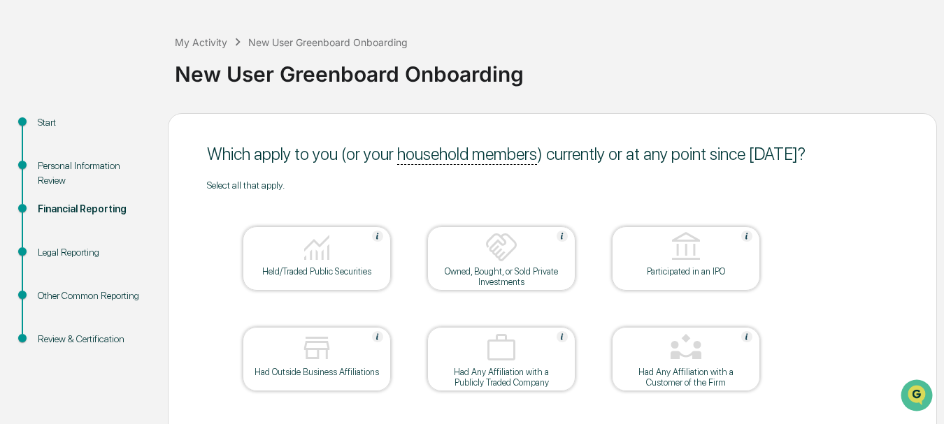
scroll to position [0, 0]
